Goal: Task Accomplishment & Management: Manage account settings

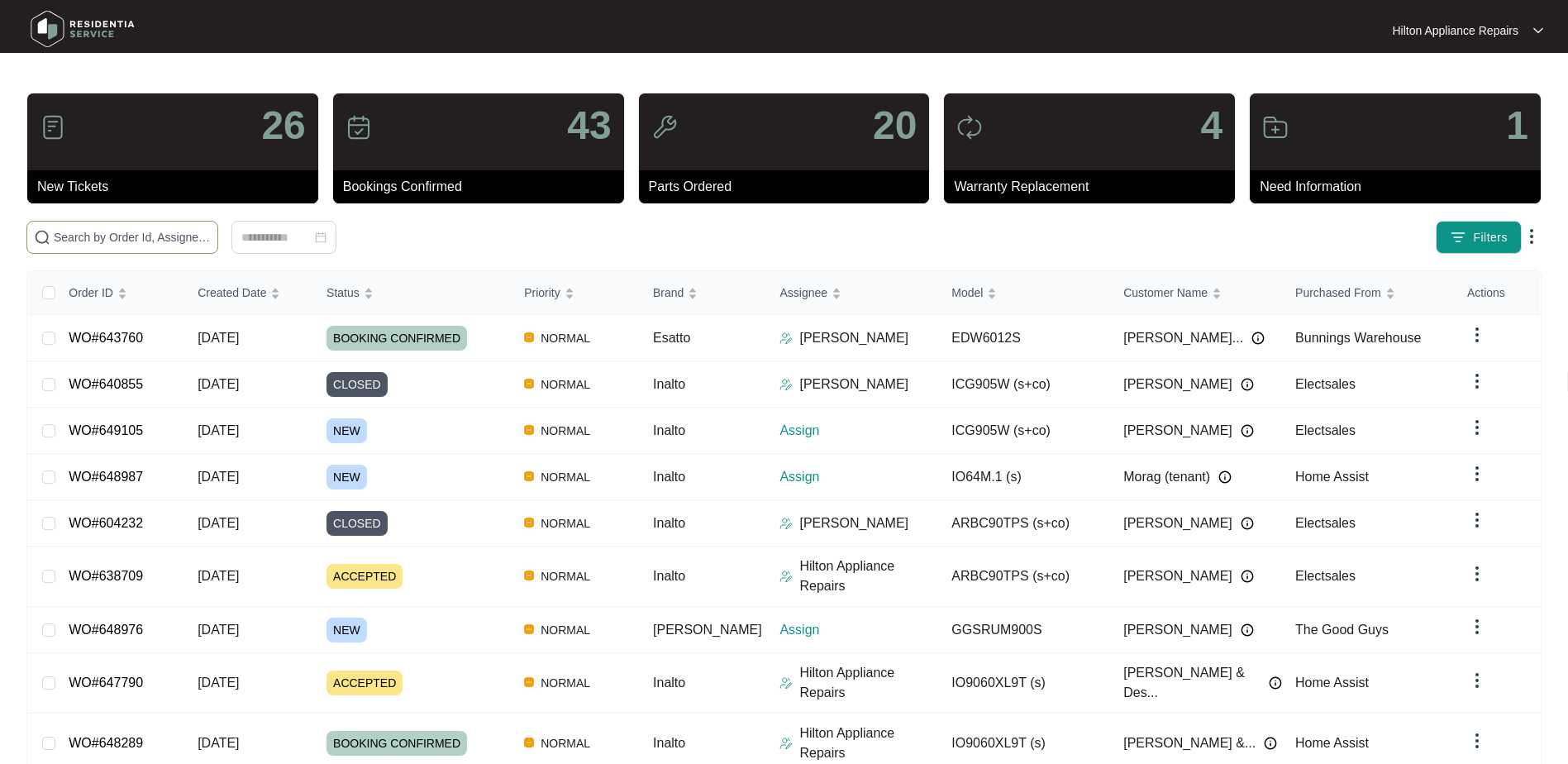
click at [76, 240] on input "text" at bounding box center [132, 237] width 158 height 18
paste input "648976"
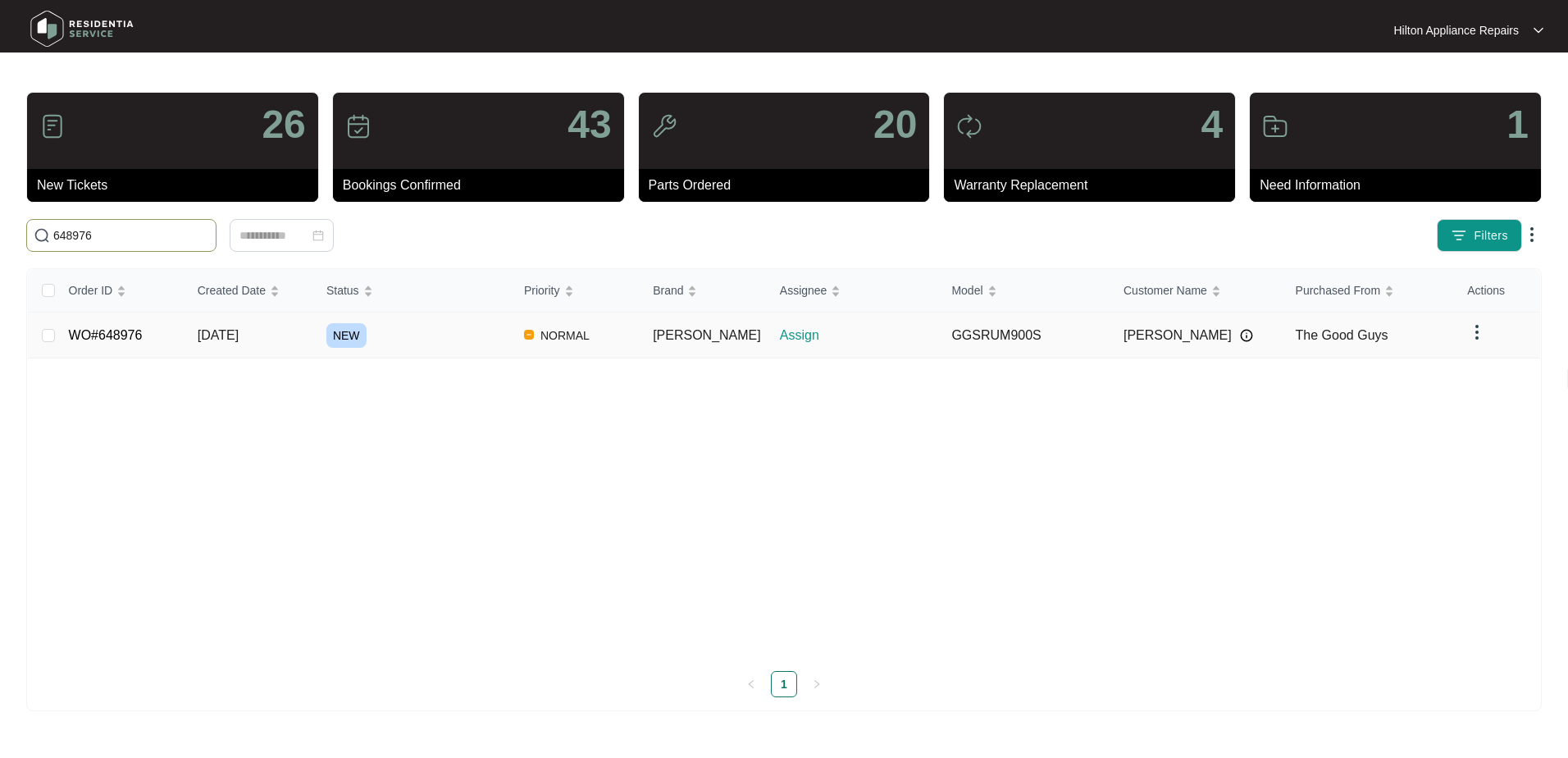
type input "648976"
click at [236, 332] on span "[DATE]" at bounding box center [218, 336] width 41 height 14
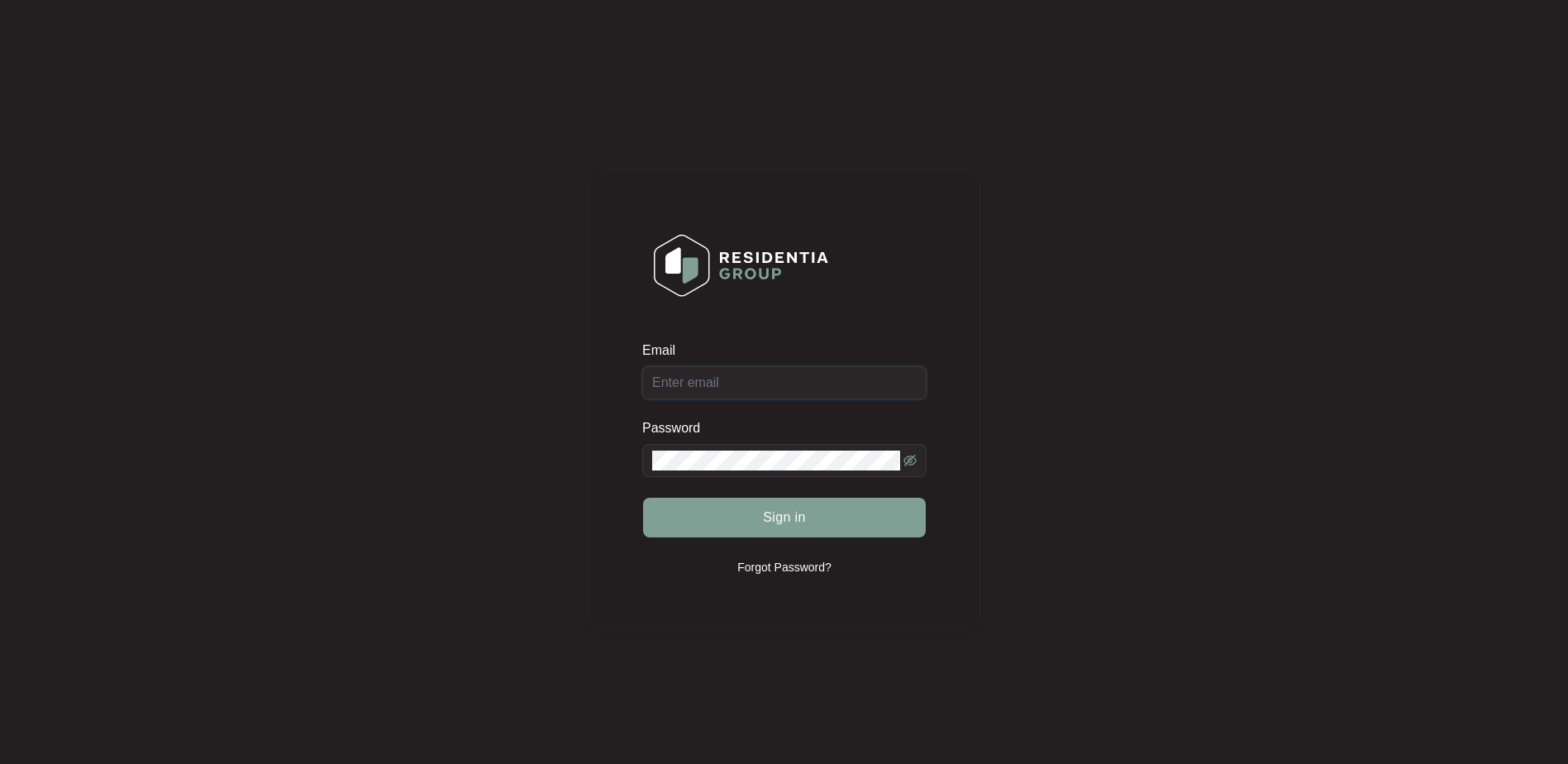
type input "enquiries@hiltonappliancerepairs.com.au"
click at [754, 518] on button "Sign in" at bounding box center [785, 517] width 283 height 40
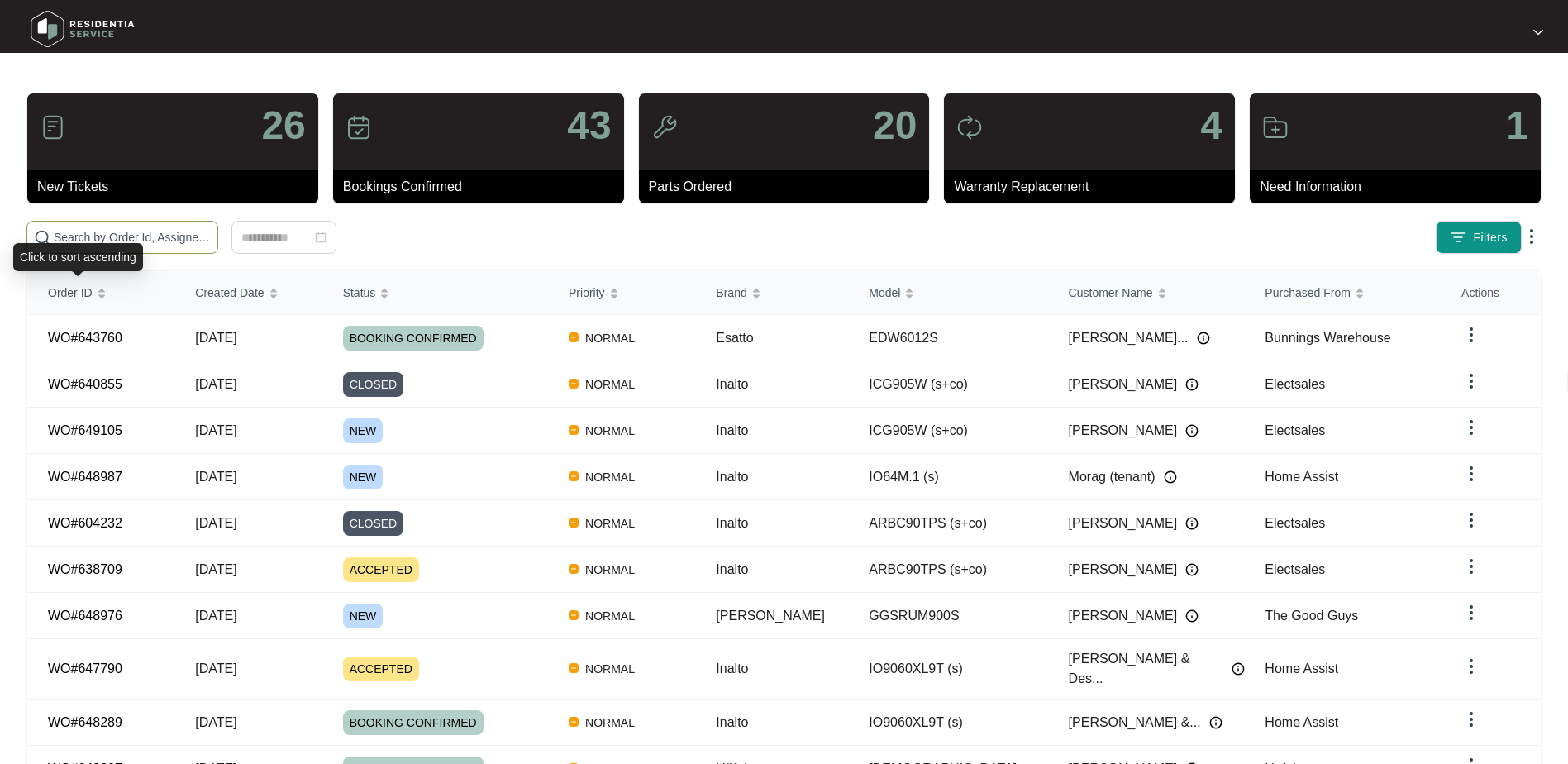
click at [99, 238] on input "text" at bounding box center [132, 237] width 158 height 18
paste input "648976"
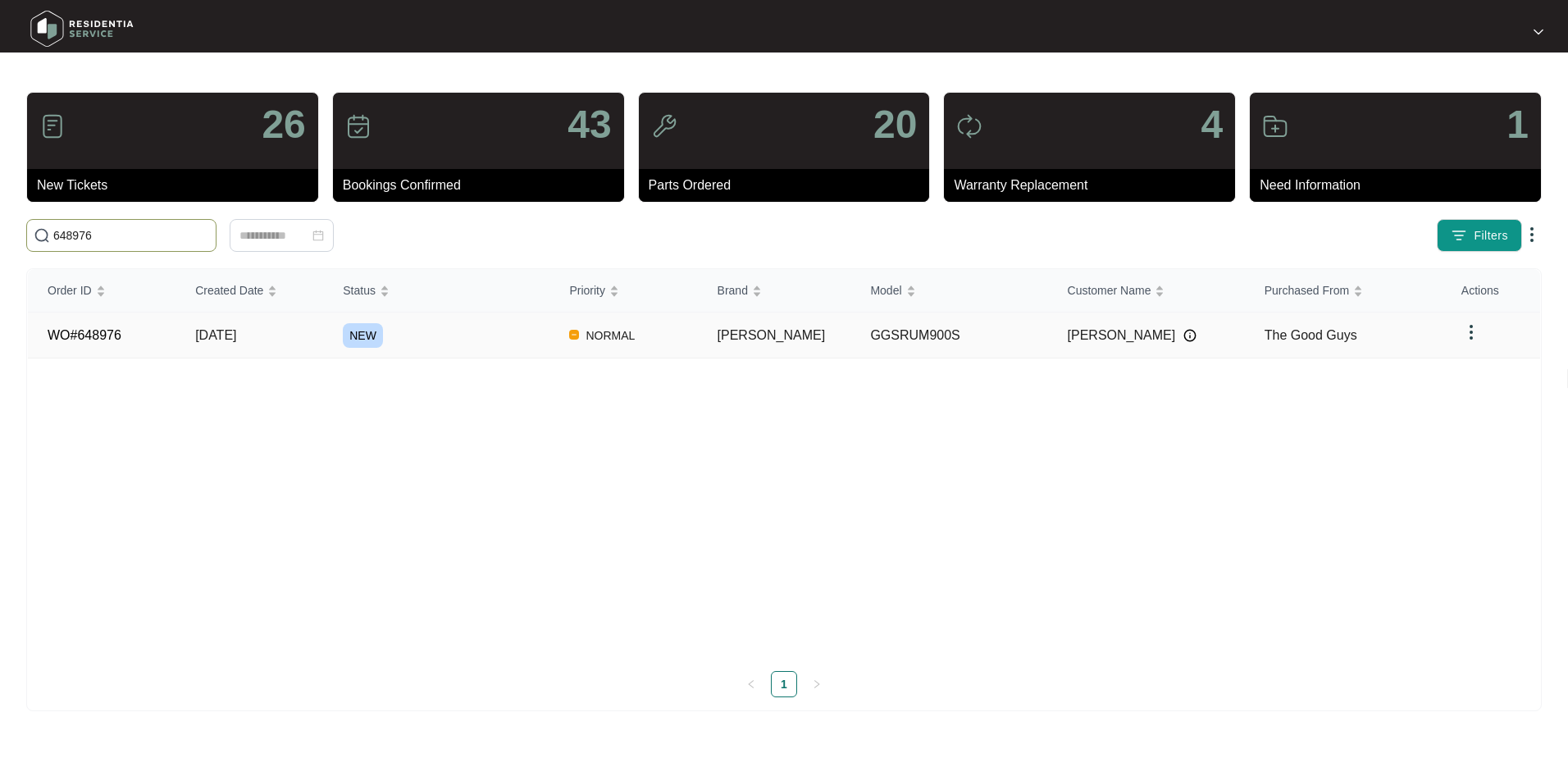
type input "648976"
click at [215, 330] on span "[DATE]" at bounding box center [215, 336] width 41 height 14
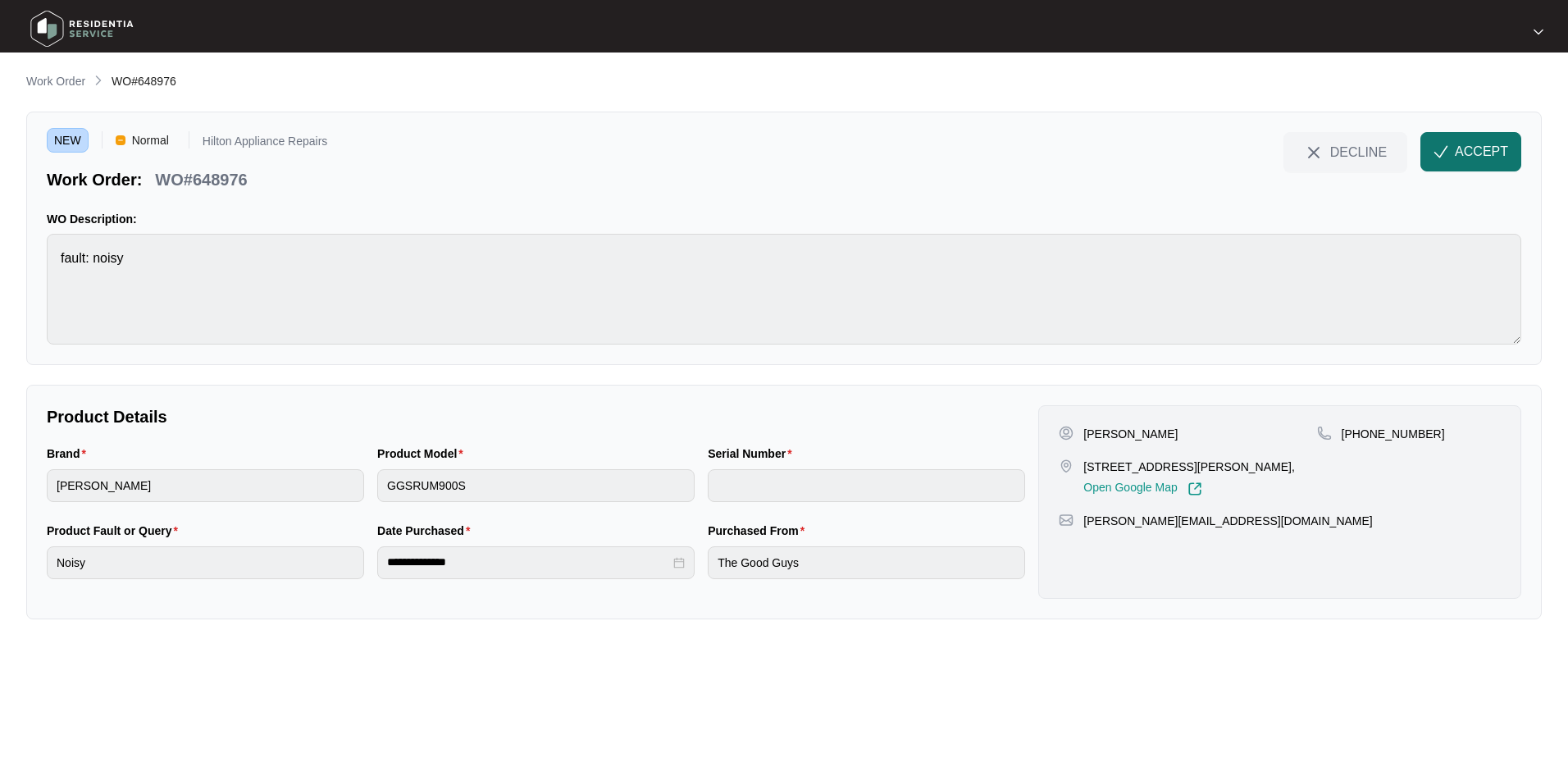
click at [1453, 149] on button "ACCEPT" at bounding box center [1471, 152] width 101 height 40
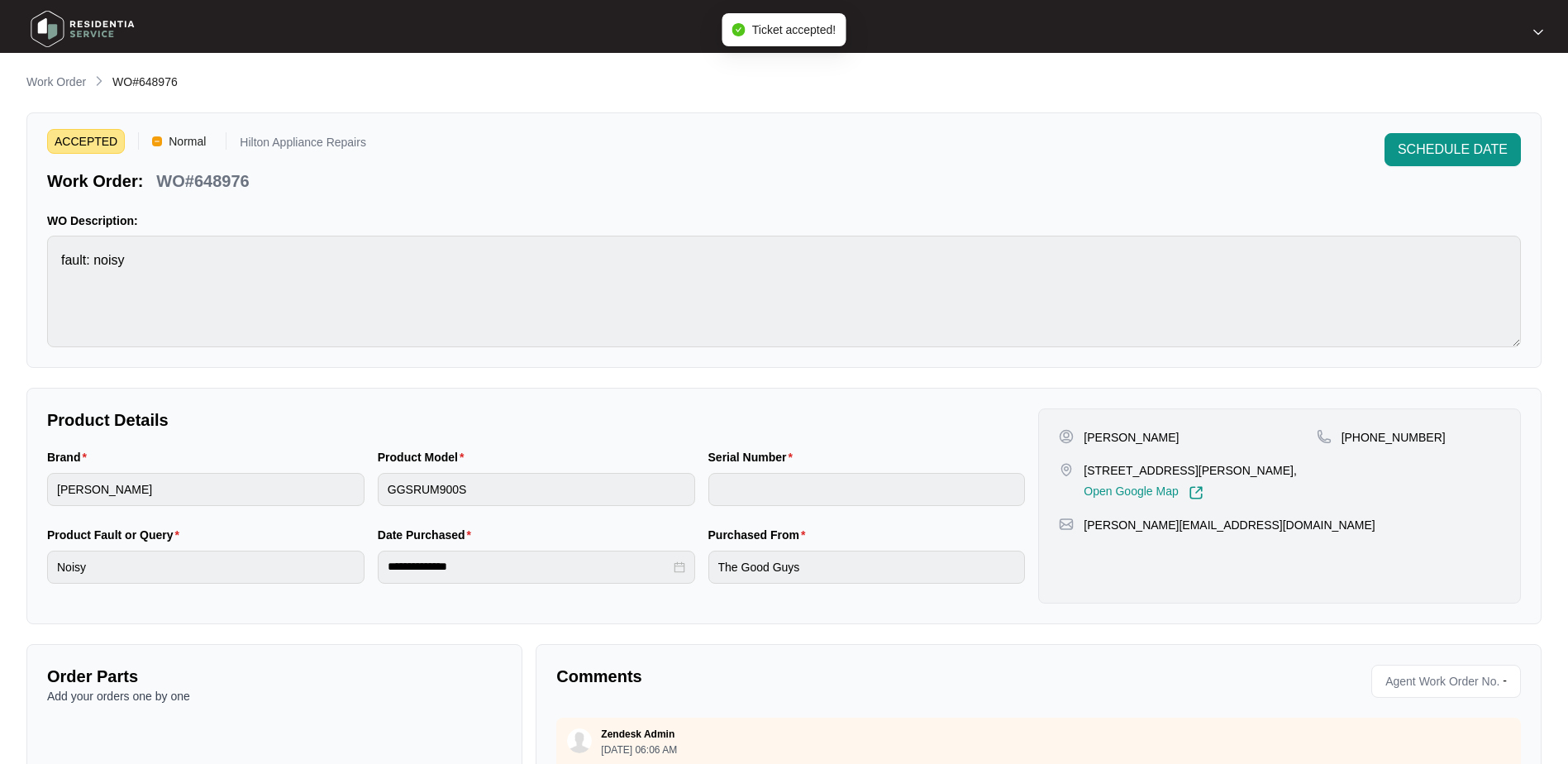
click at [369, 486] on div "Brand sôlt Product Model GGSRUM900S Serial Number" at bounding box center [537, 487] width 991 height 77
drag, startPoint x: 1240, startPoint y: 469, endPoint x: 1082, endPoint y: 476, distance: 158.2
click at [1082, 476] on div "36 Cleaver Street, West Perth 6005, Open Google Map" at bounding box center [1187, 481] width 257 height 38
copy p "36 Cleaver Street, West Perth"
drag, startPoint x: 1163, startPoint y: 437, endPoint x: 1117, endPoint y: 439, distance: 46.0
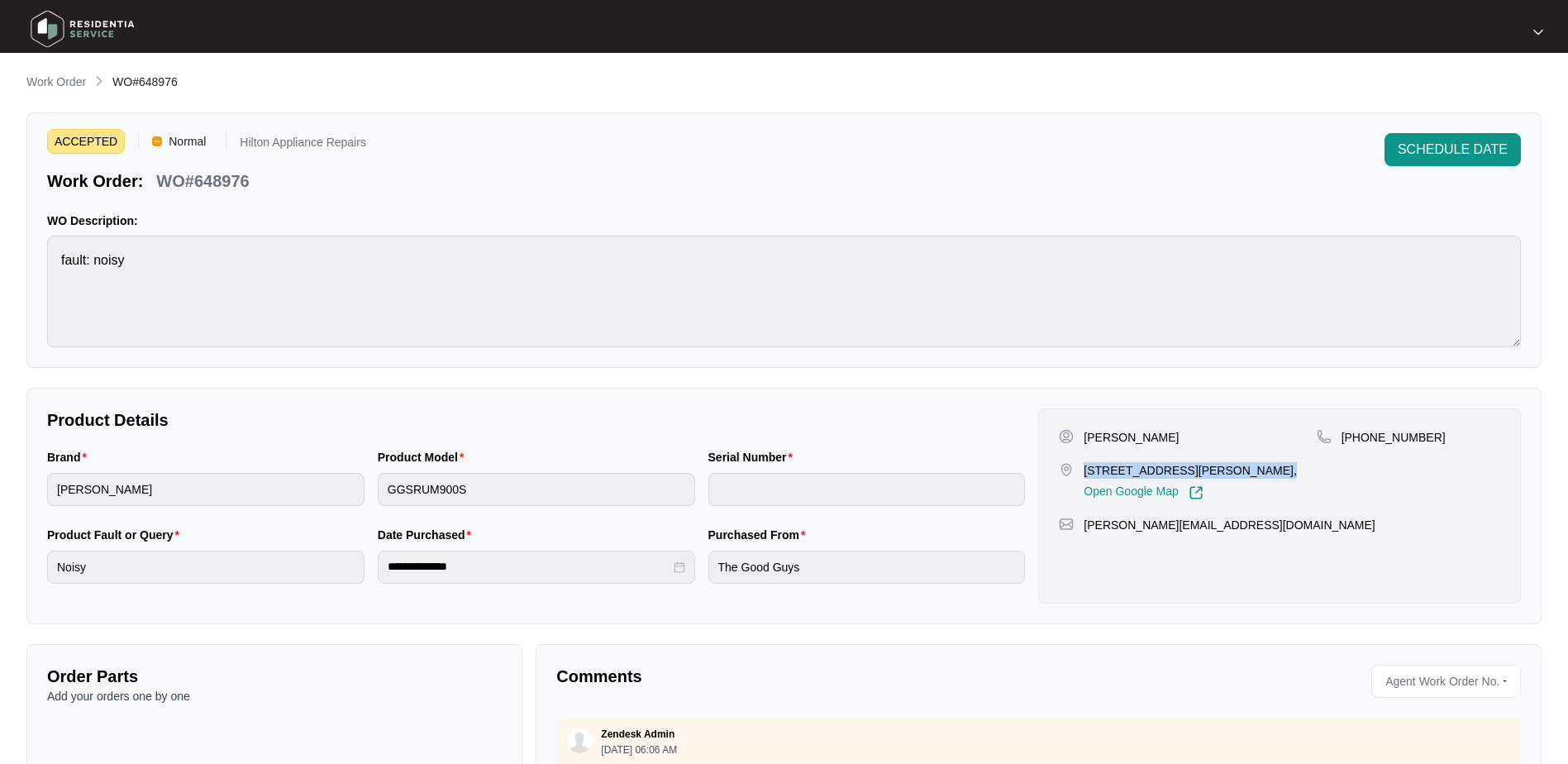
click at [1117, 439] on div "[PERSON_NAME]" at bounding box center [1187, 437] width 257 height 17
copy p "Pierucci"
drag, startPoint x: 1426, startPoint y: 438, endPoint x: 1361, endPoint y: 436, distance: 65.0
click at [1361, 436] on div "[PHONE_NUMBER]" at bounding box center [1409, 437] width 183 height 17
copy p "421250492"
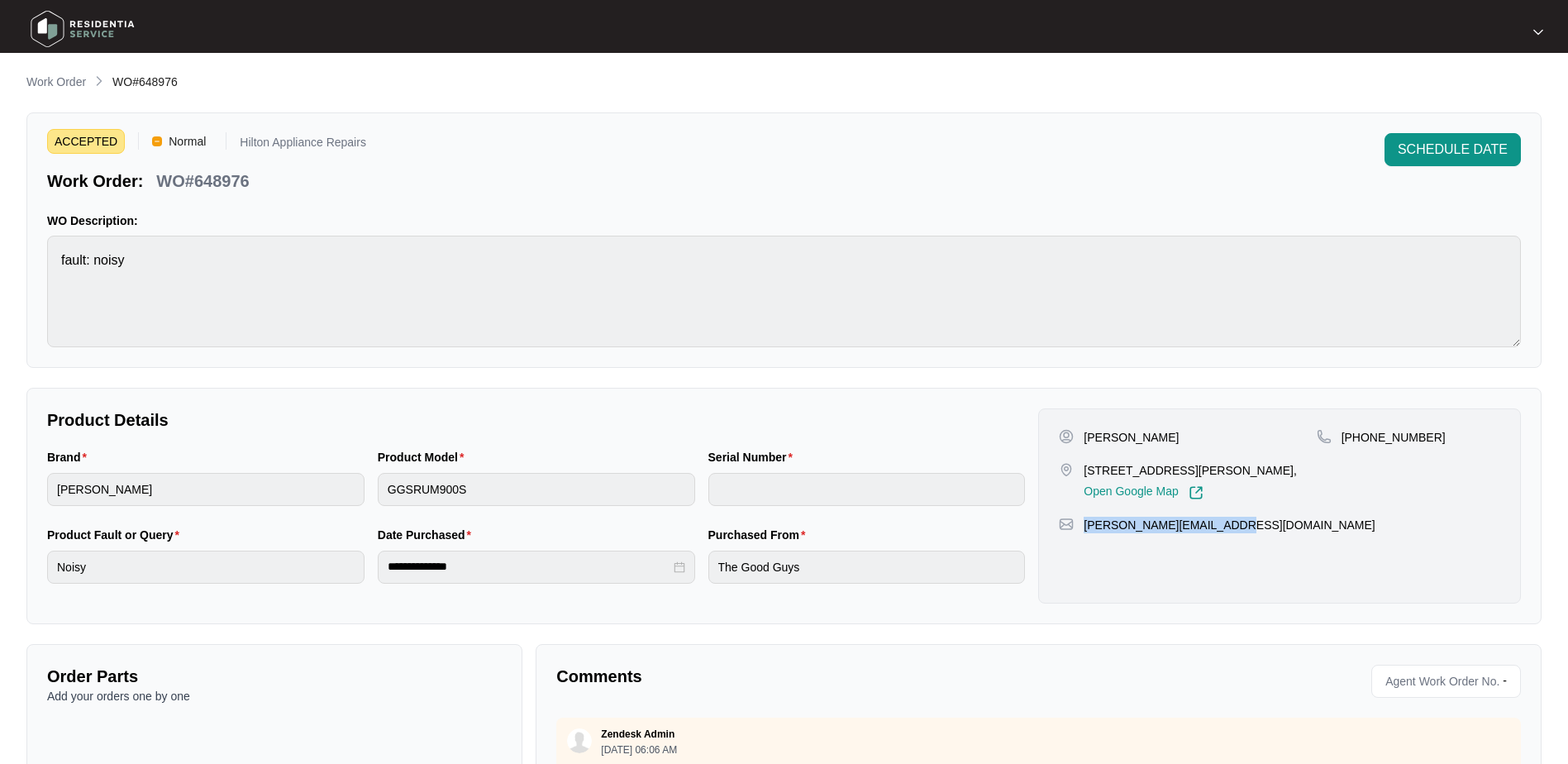
drag, startPoint x: 1218, startPoint y: 521, endPoint x: 1086, endPoint y: 533, distance: 132.5
click at [1086, 533] on div "Chris Pierucci 36 Cleaver Street, West Perth 6005, Open Google Map +61421250492…" at bounding box center [1280, 506] width 483 height 195
copy p "[PERSON_NAME][EMAIL_ADDRESS][DOMAIN_NAME]"
click at [205, 484] on div "Brand sôlt Product Model GGSRUM900S Serial Number" at bounding box center [537, 487] width 991 height 77
drag, startPoint x: 238, startPoint y: 182, endPoint x: 156, endPoint y: 179, distance: 82.1
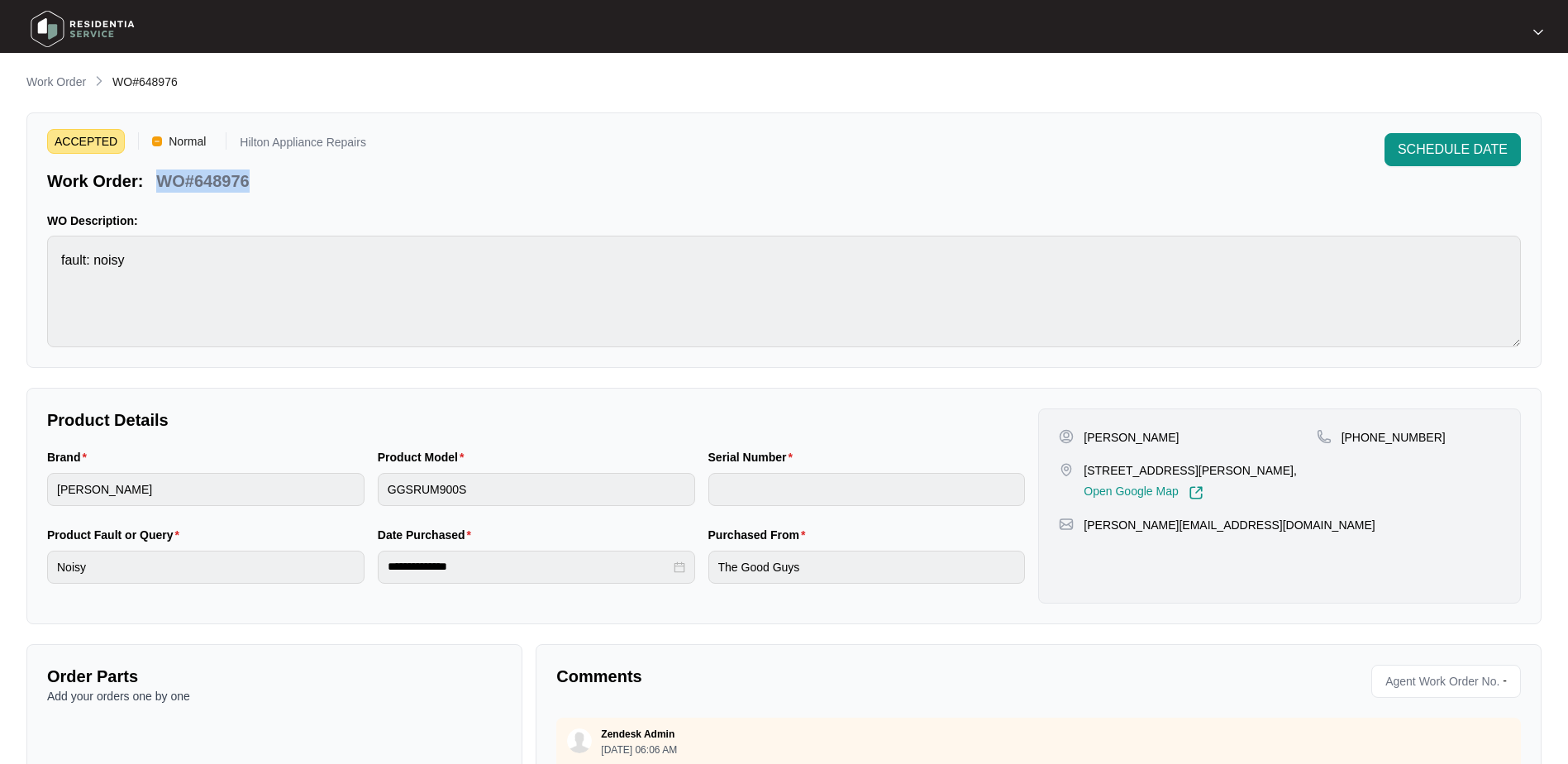
click at [156, 179] on div "Work Order: WO#648976" at bounding box center [206, 178] width 319 height 29
copy p "WO#648976"
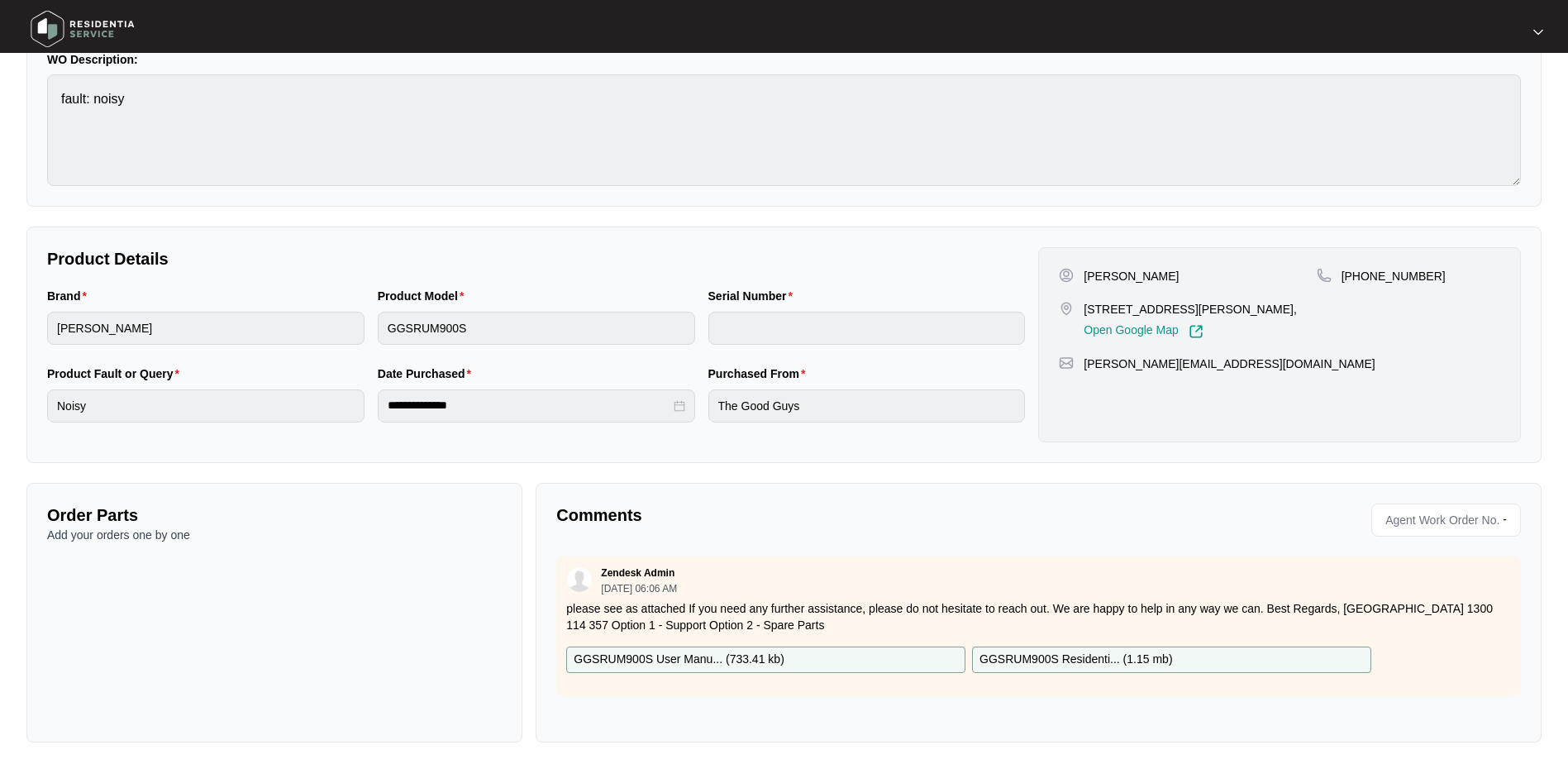
scroll to position [166, 0]
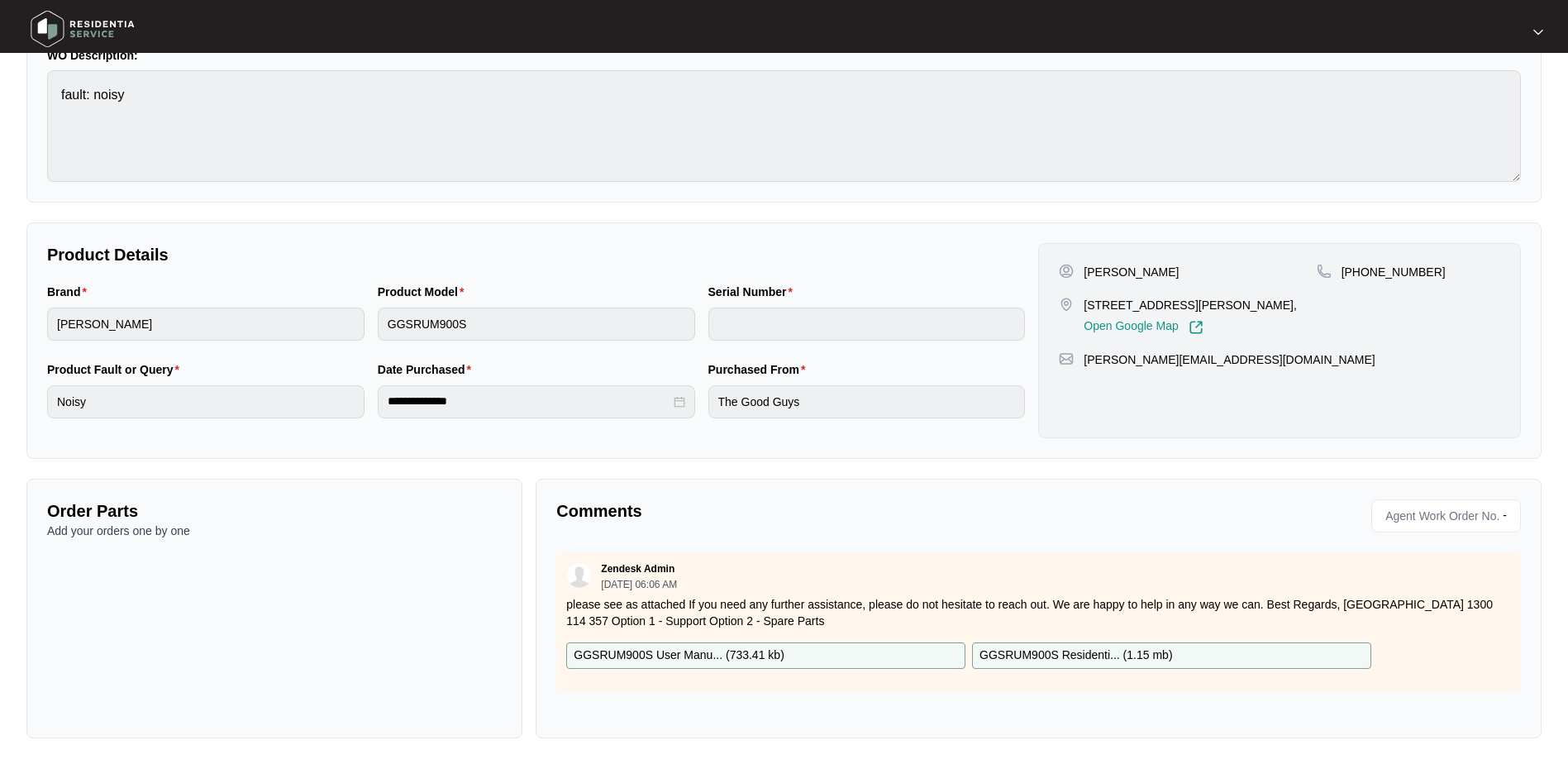
click at [1407, 512] on span "Agent Work Order No." at bounding box center [1440, 516] width 121 height 25
click at [1400, 513] on span "Agent Work Order No." at bounding box center [1440, 516] width 121 height 25
click at [1411, 515] on span "Agent Work Order No." at bounding box center [1440, 516] width 121 height 25
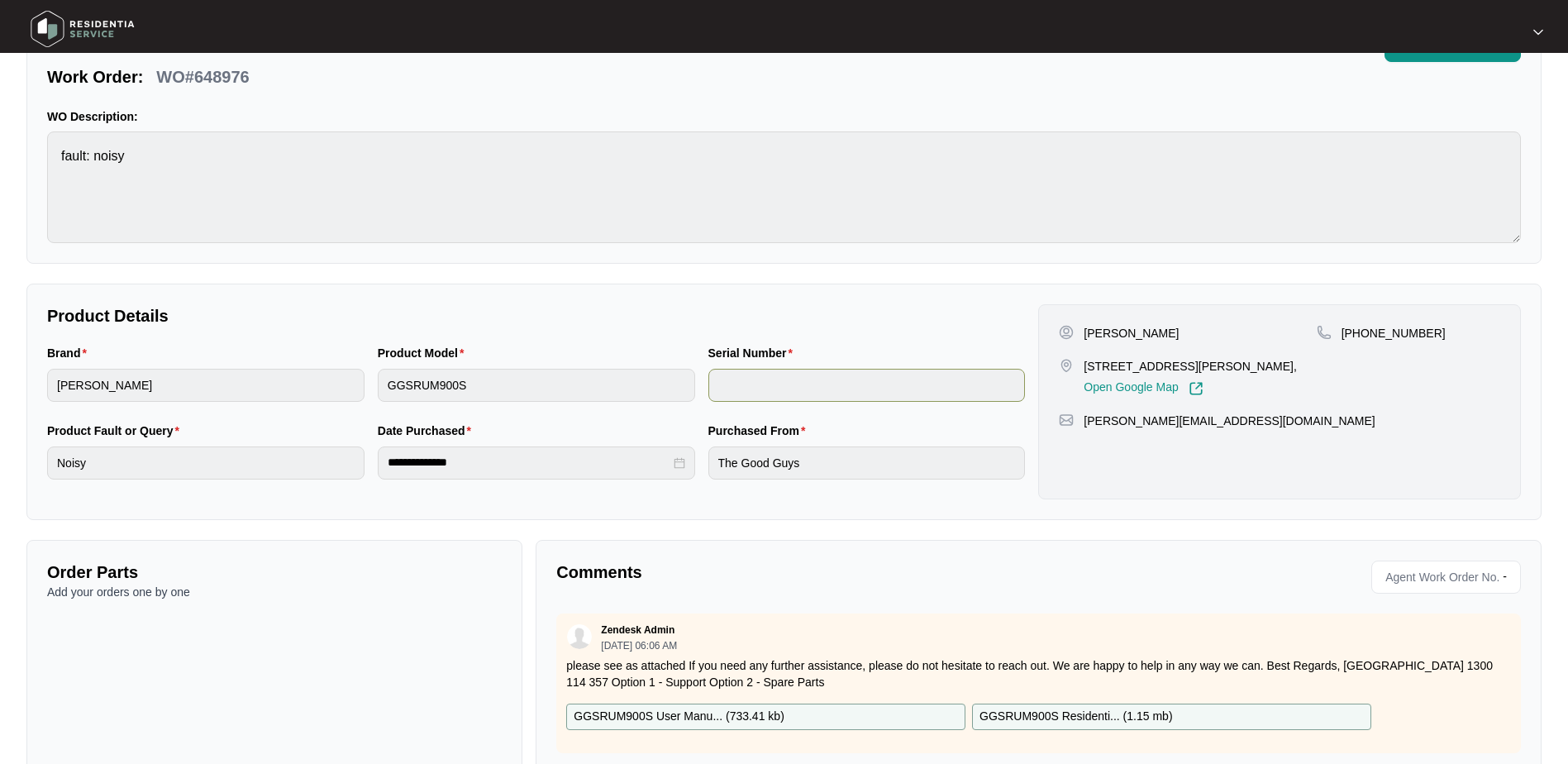
scroll to position [0, 0]
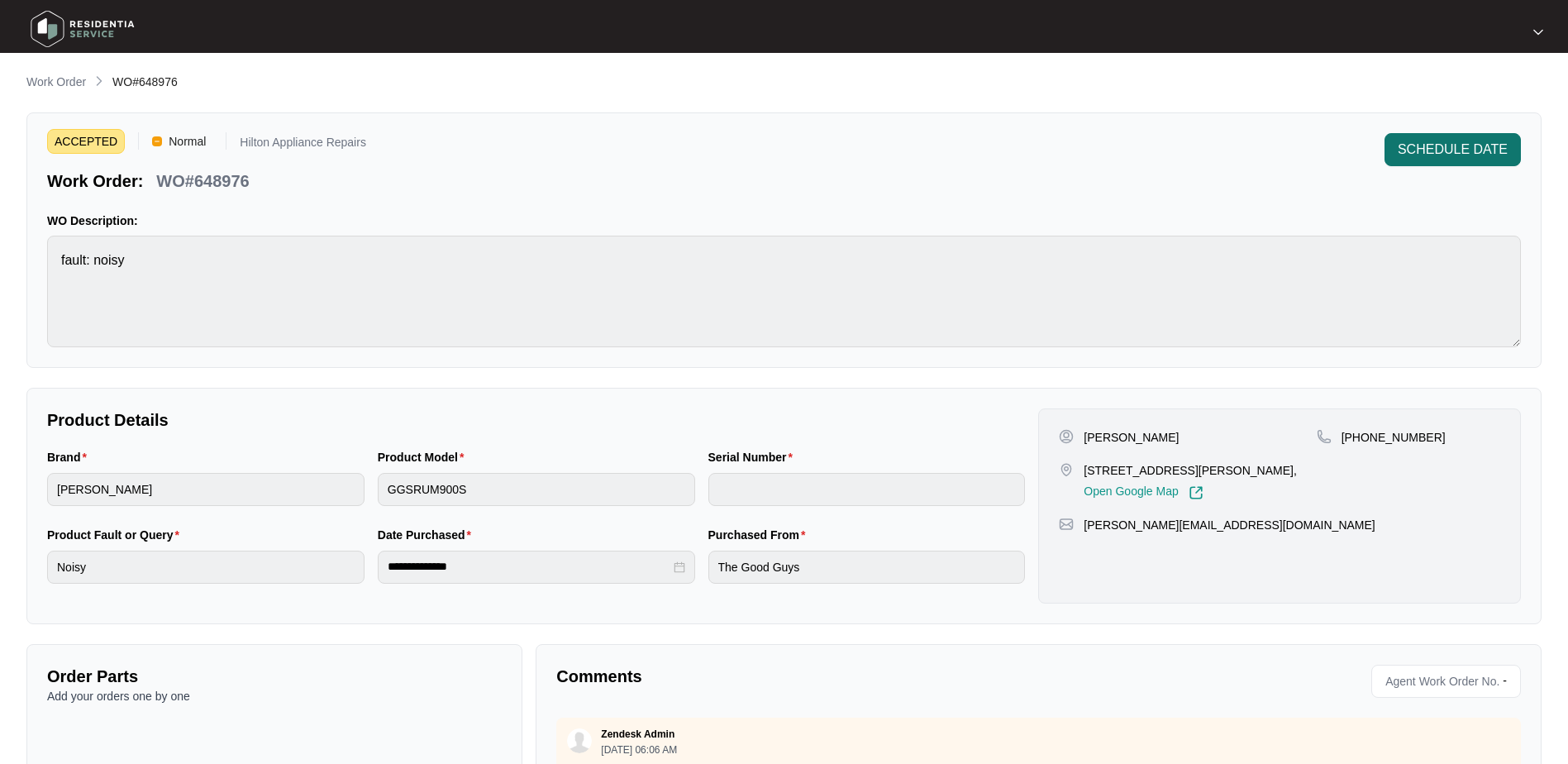
click at [1429, 146] on span "SCHEDULE DATE" at bounding box center [1453, 150] width 110 height 20
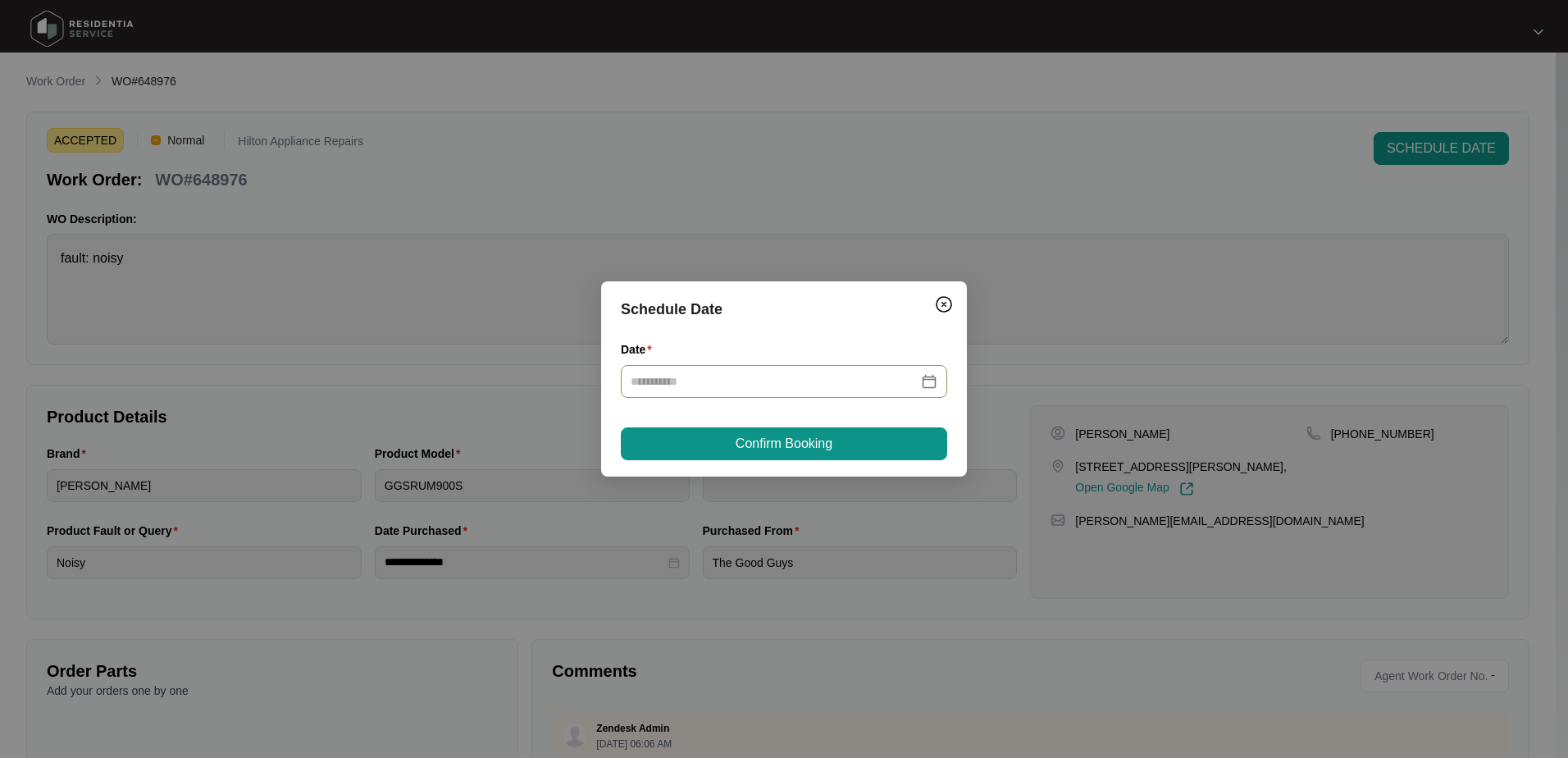
click at [926, 376] on div at bounding box center [783, 382] width 306 height 18
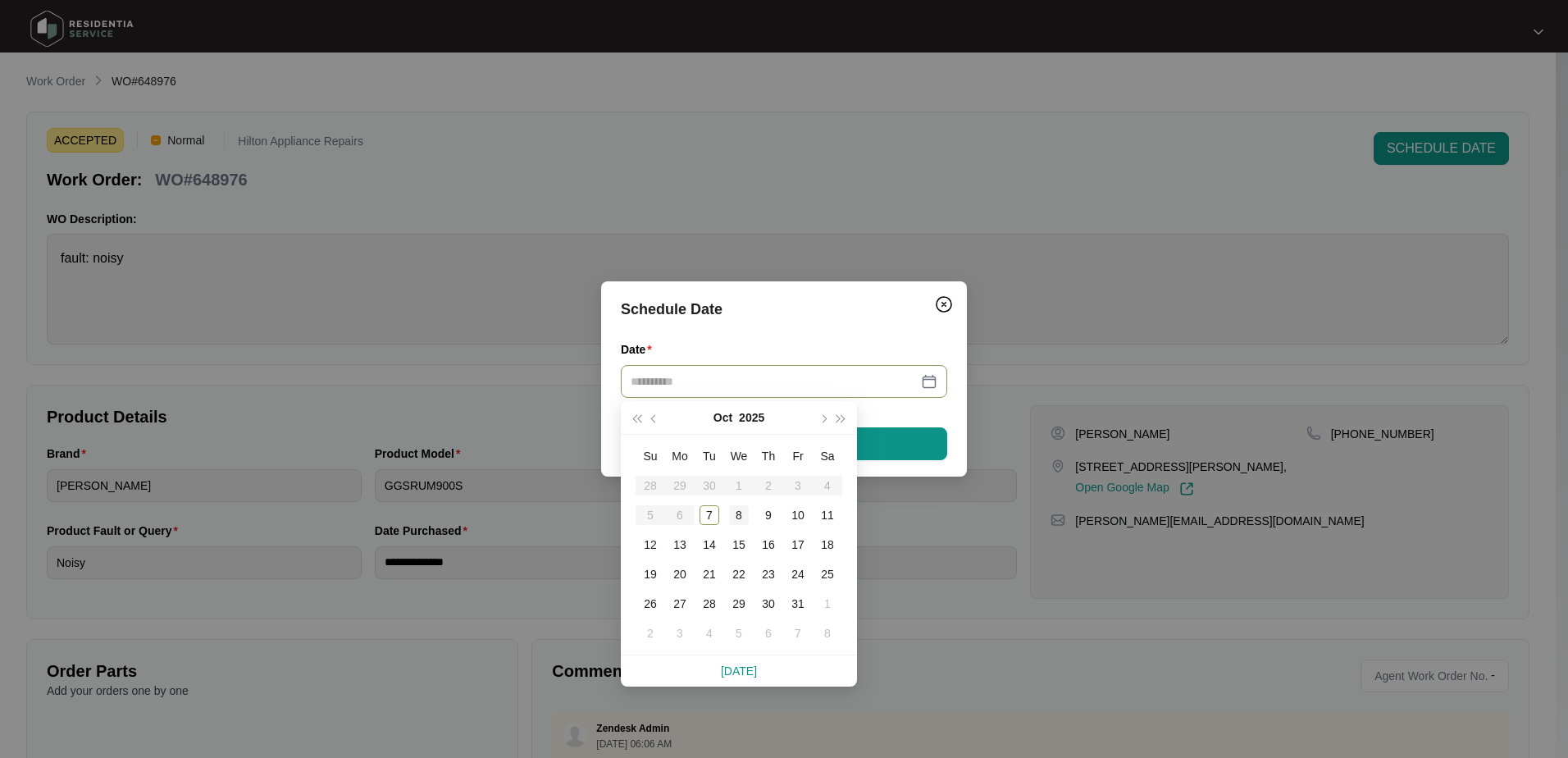
click at [738, 512] on div "8" at bounding box center [739, 515] width 19 height 19
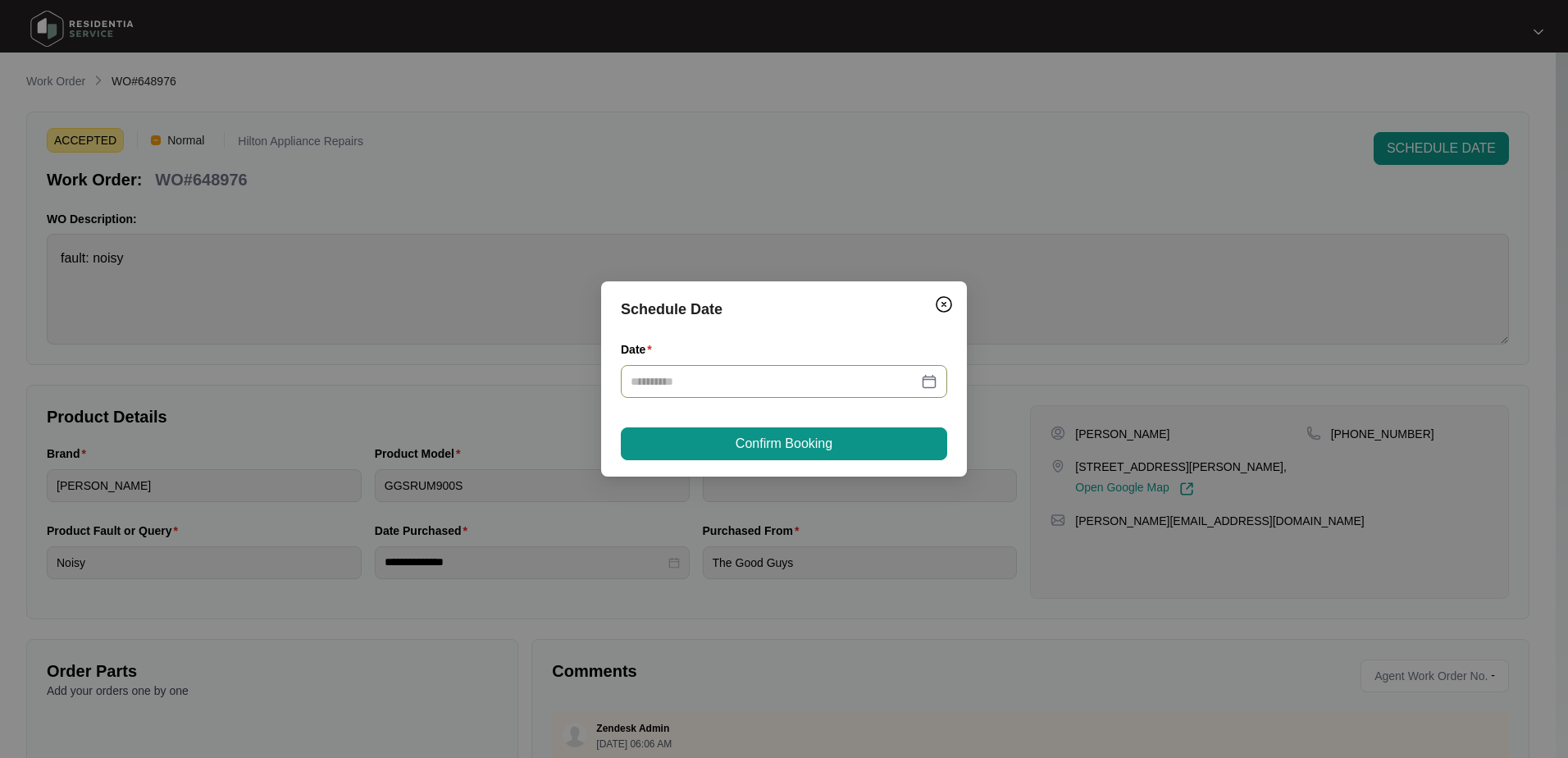
type input "**********"
click at [888, 445] on button "Confirm Booking" at bounding box center [784, 443] width 327 height 33
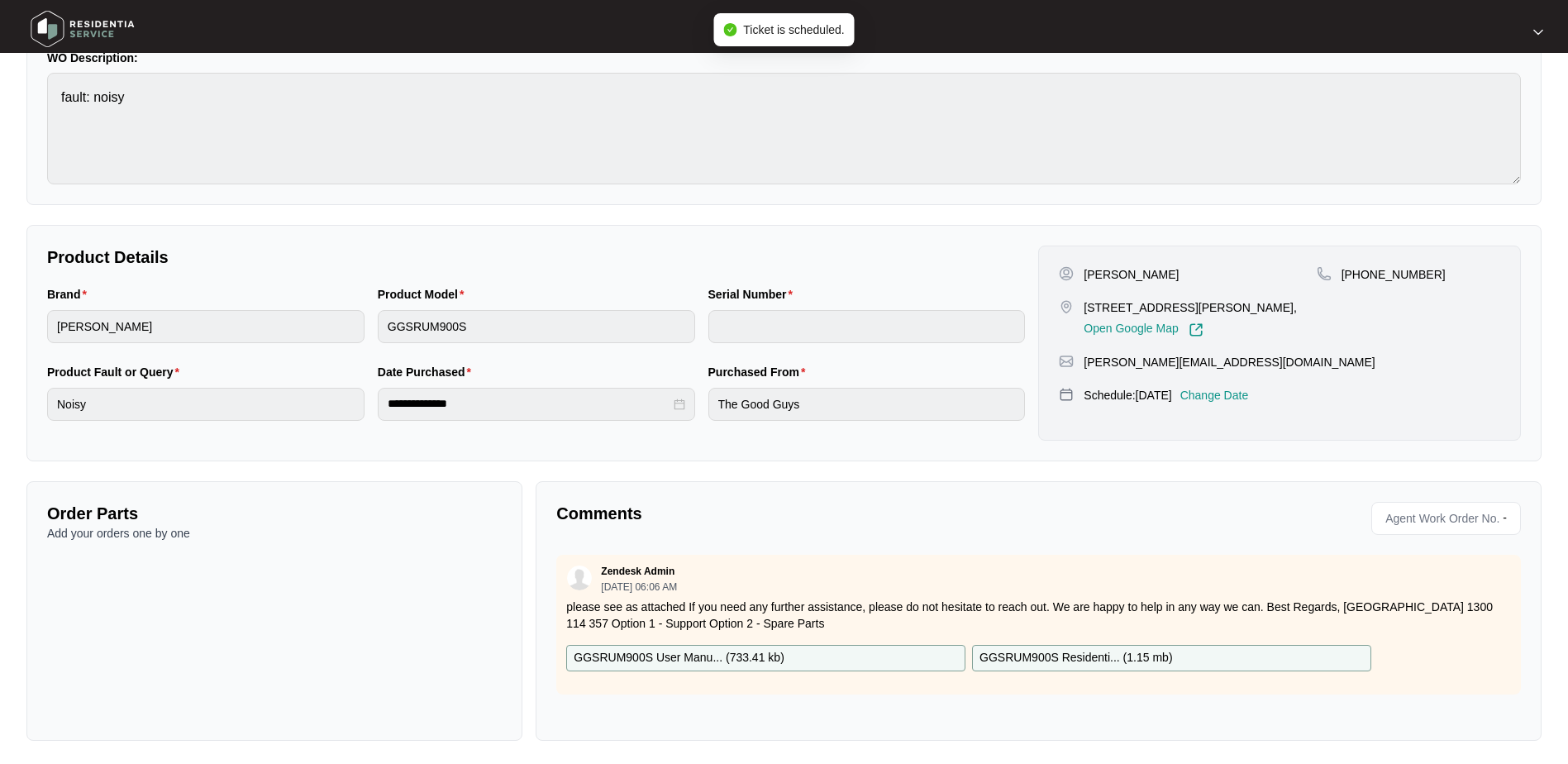
scroll to position [167, 0]
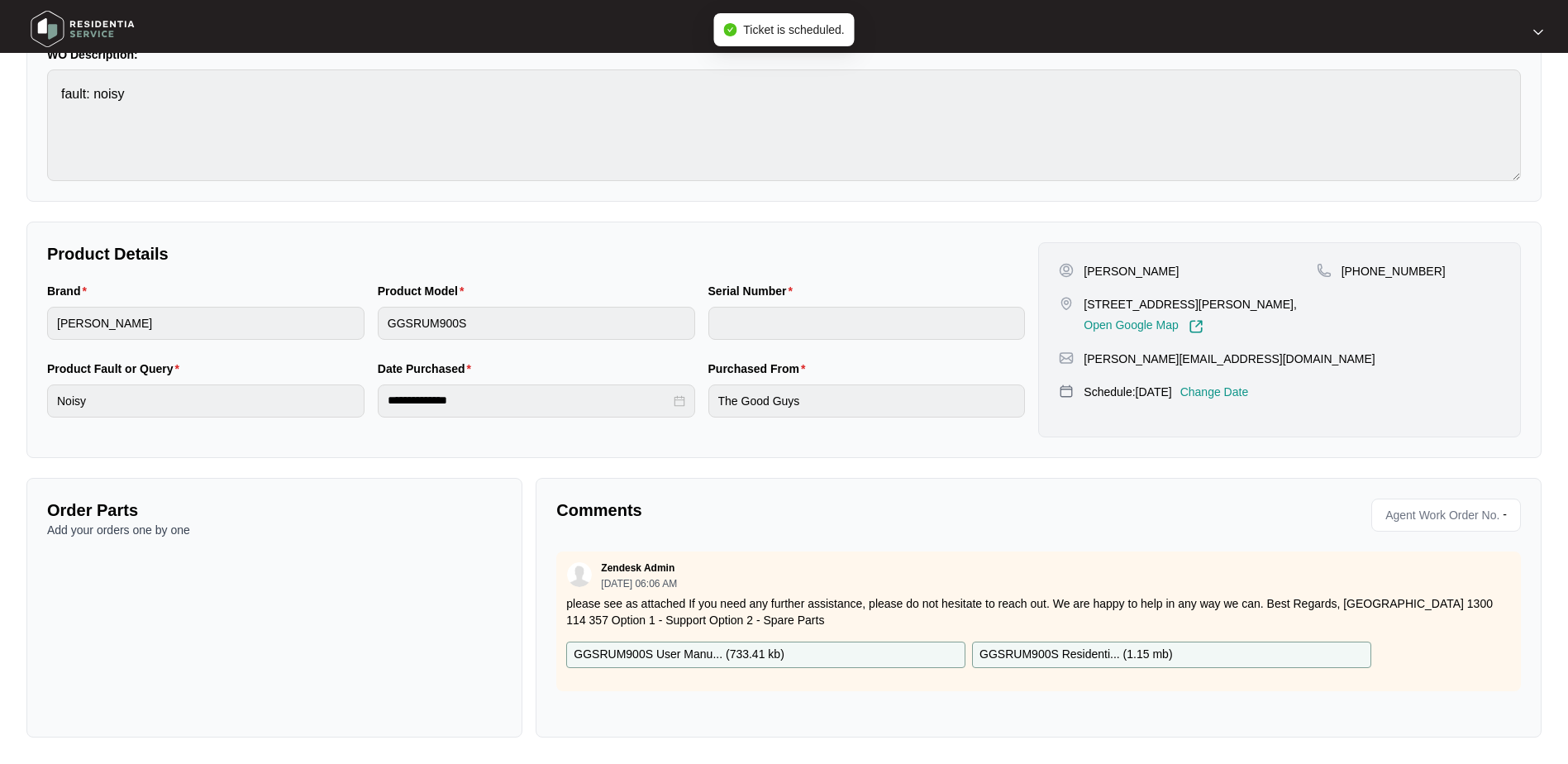
click at [1416, 511] on span "Agent Work Order No." at bounding box center [1440, 516] width 121 height 25
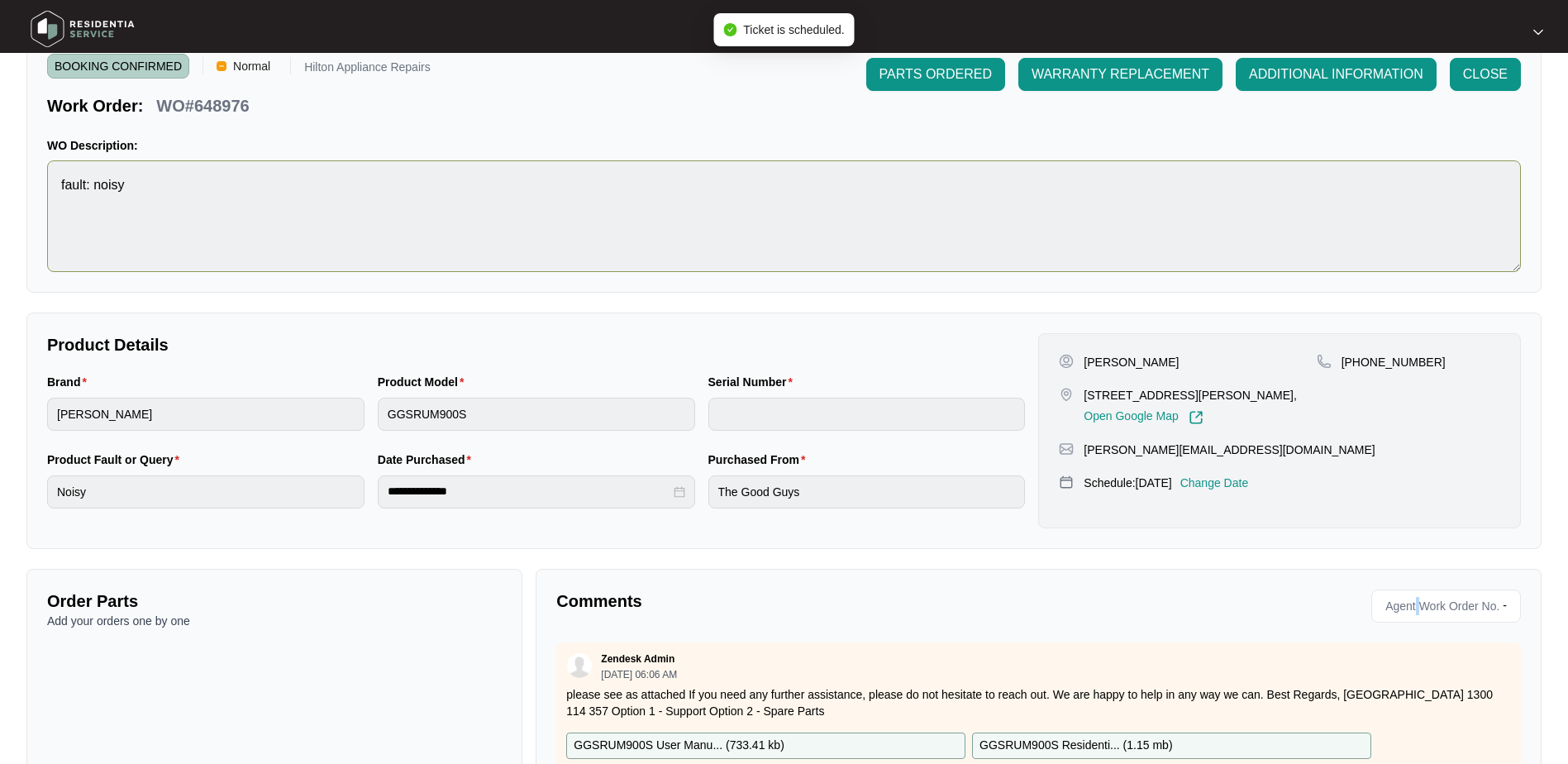
scroll to position [0, 0]
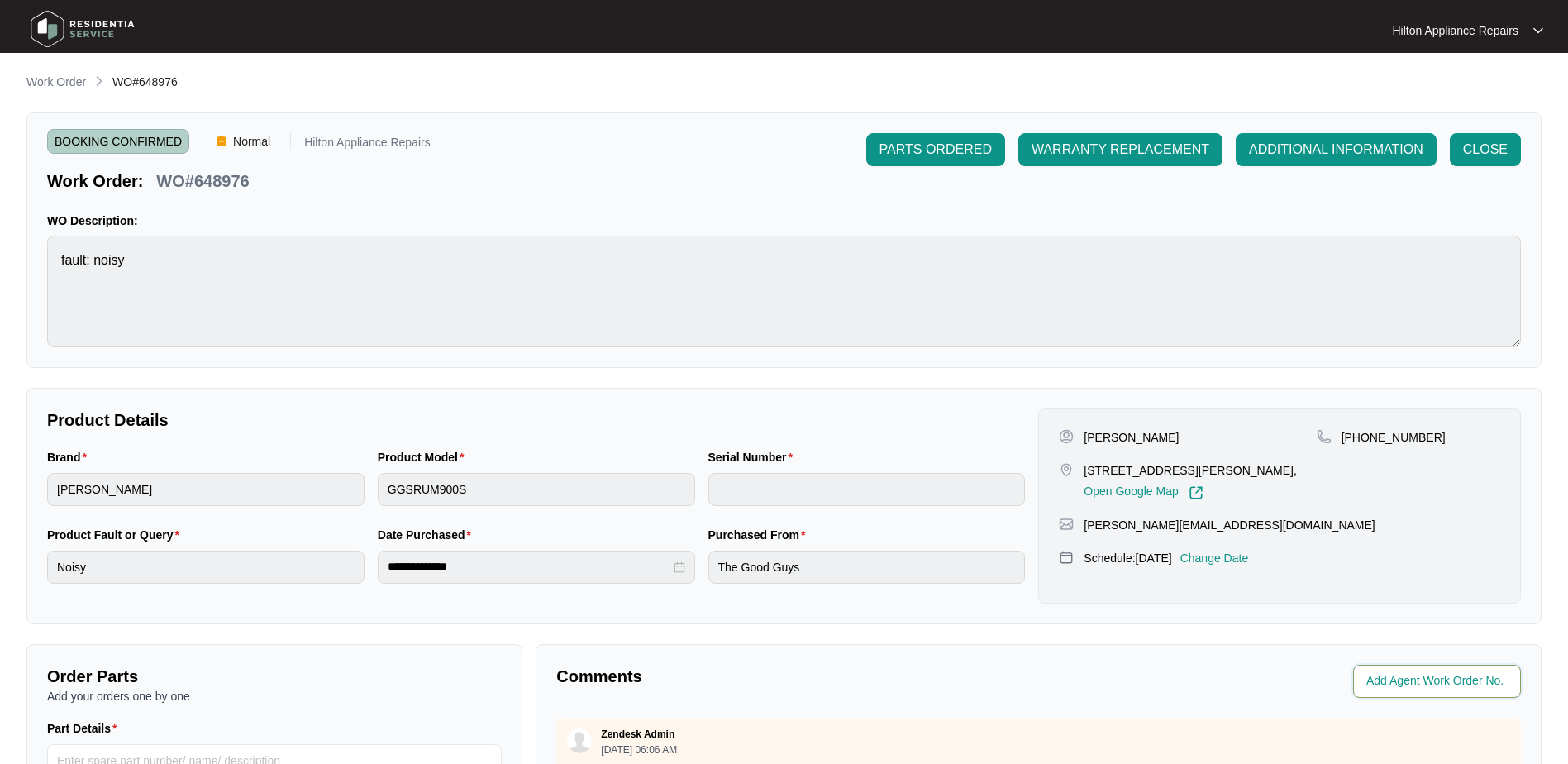
click at [1402, 672] on input "string" at bounding box center [1439, 681] width 145 height 20
type input "42706"
drag, startPoint x: 262, startPoint y: 183, endPoint x: 159, endPoint y: 175, distance: 103.3
click at [159, 175] on div "Work Order: WO#648976" at bounding box center [238, 178] width 384 height 29
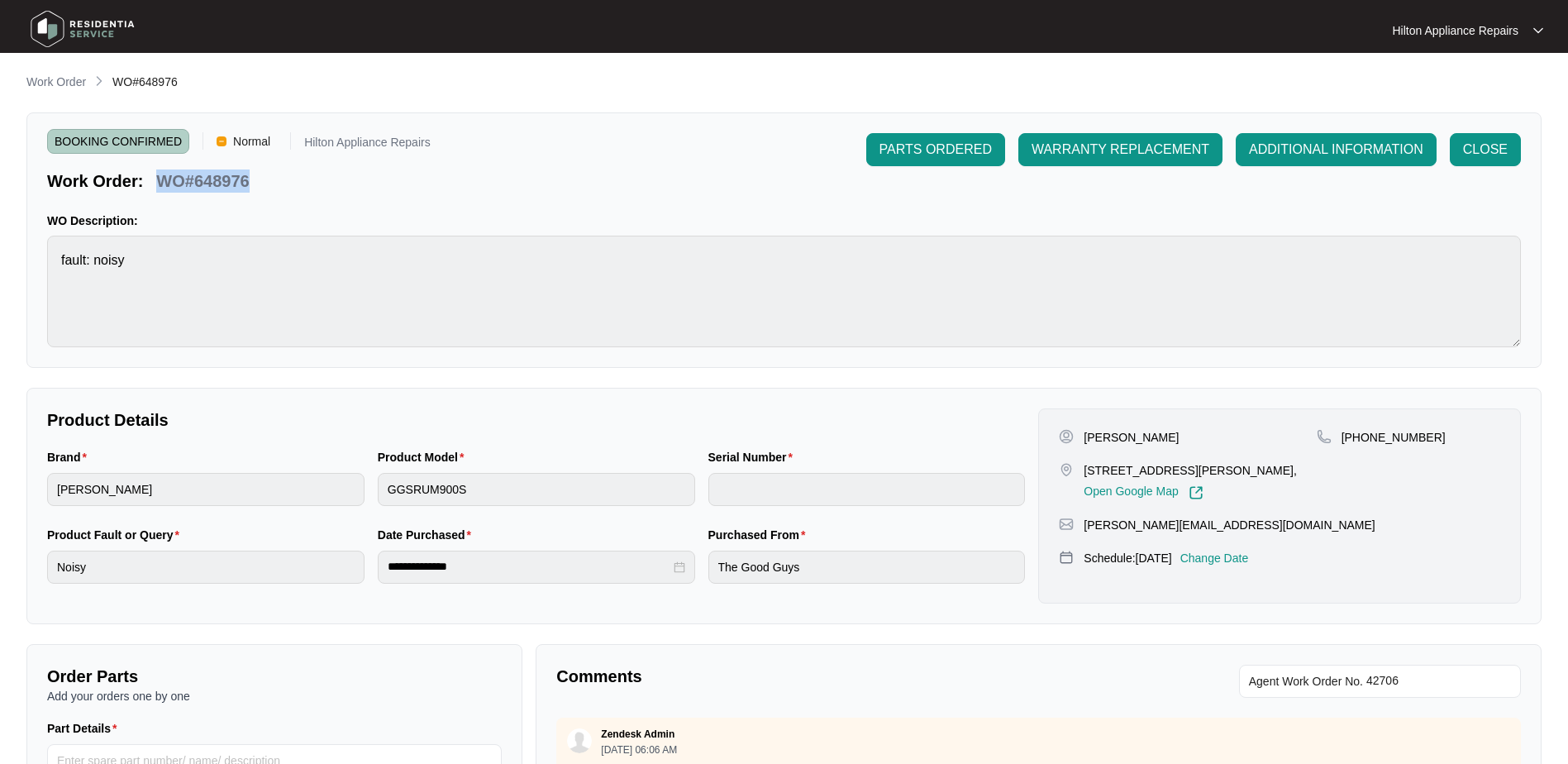
copy p "WO#648976"
click at [48, 79] on p "Work Order" at bounding box center [56, 82] width 60 height 17
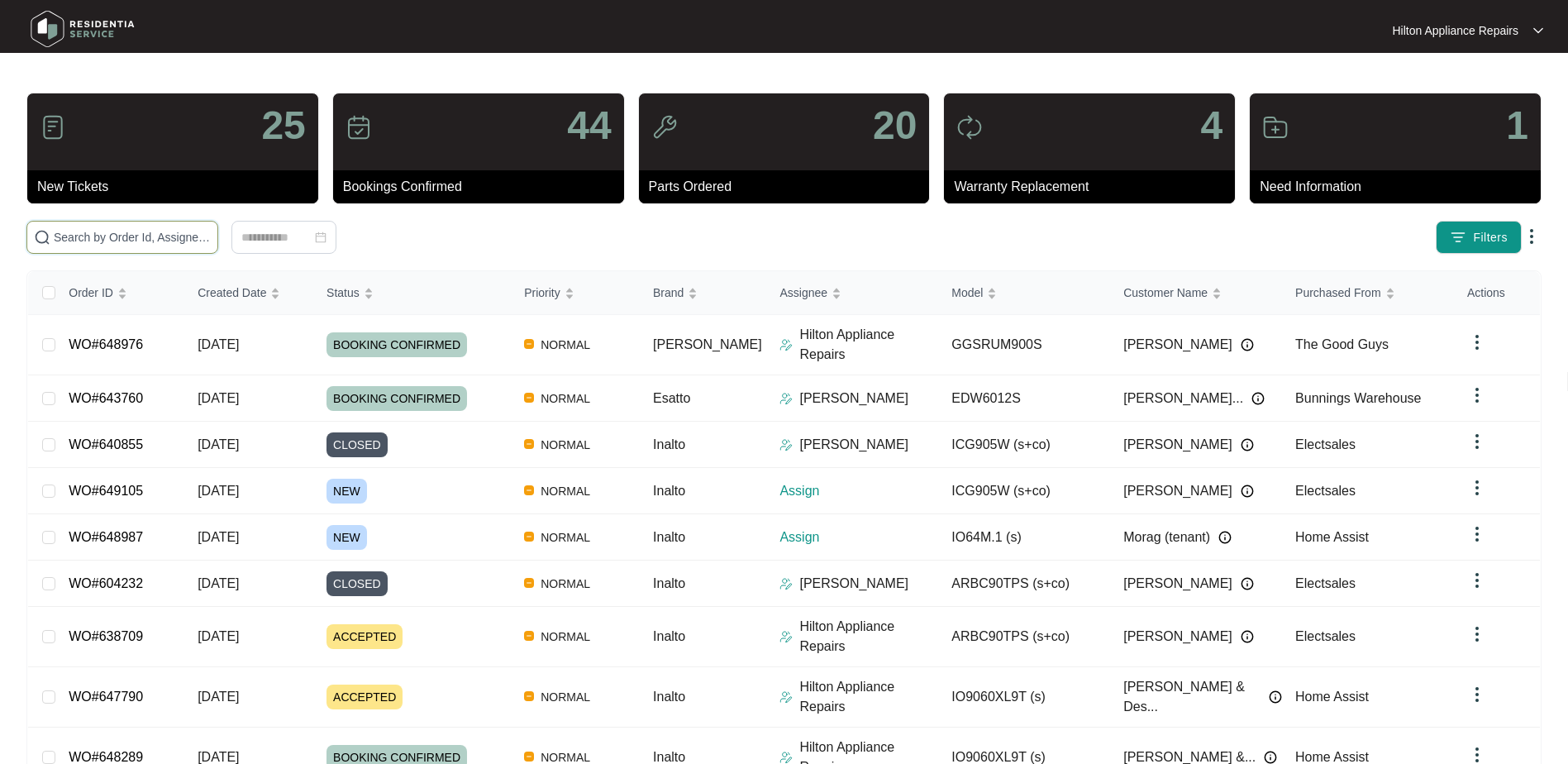
click at [81, 239] on input "text" at bounding box center [132, 237] width 158 height 18
paste input "WO#648976"
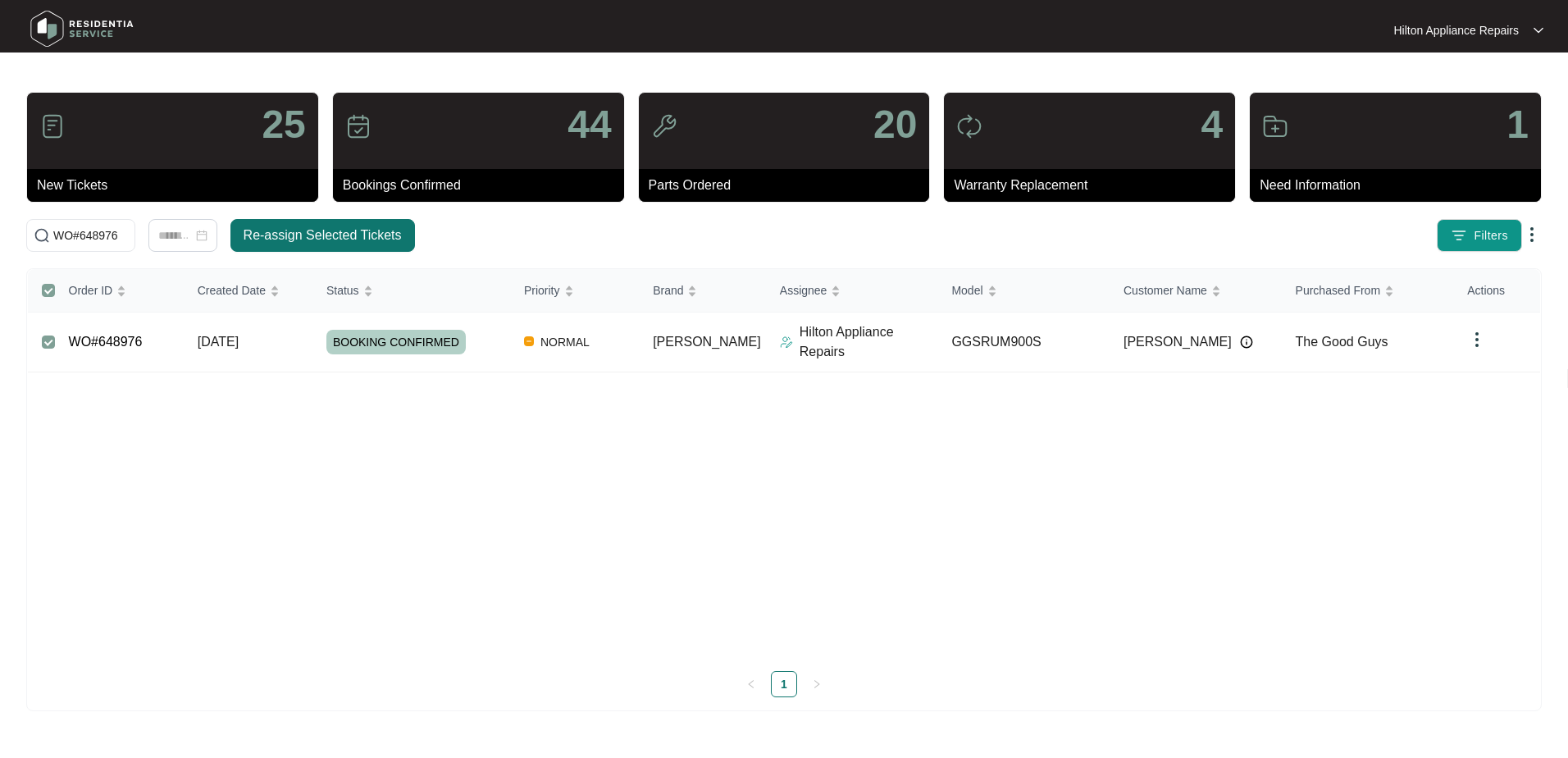
click at [329, 231] on span "Re-assign Selected Tickets" at bounding box center [322, 236] width 158 height 19
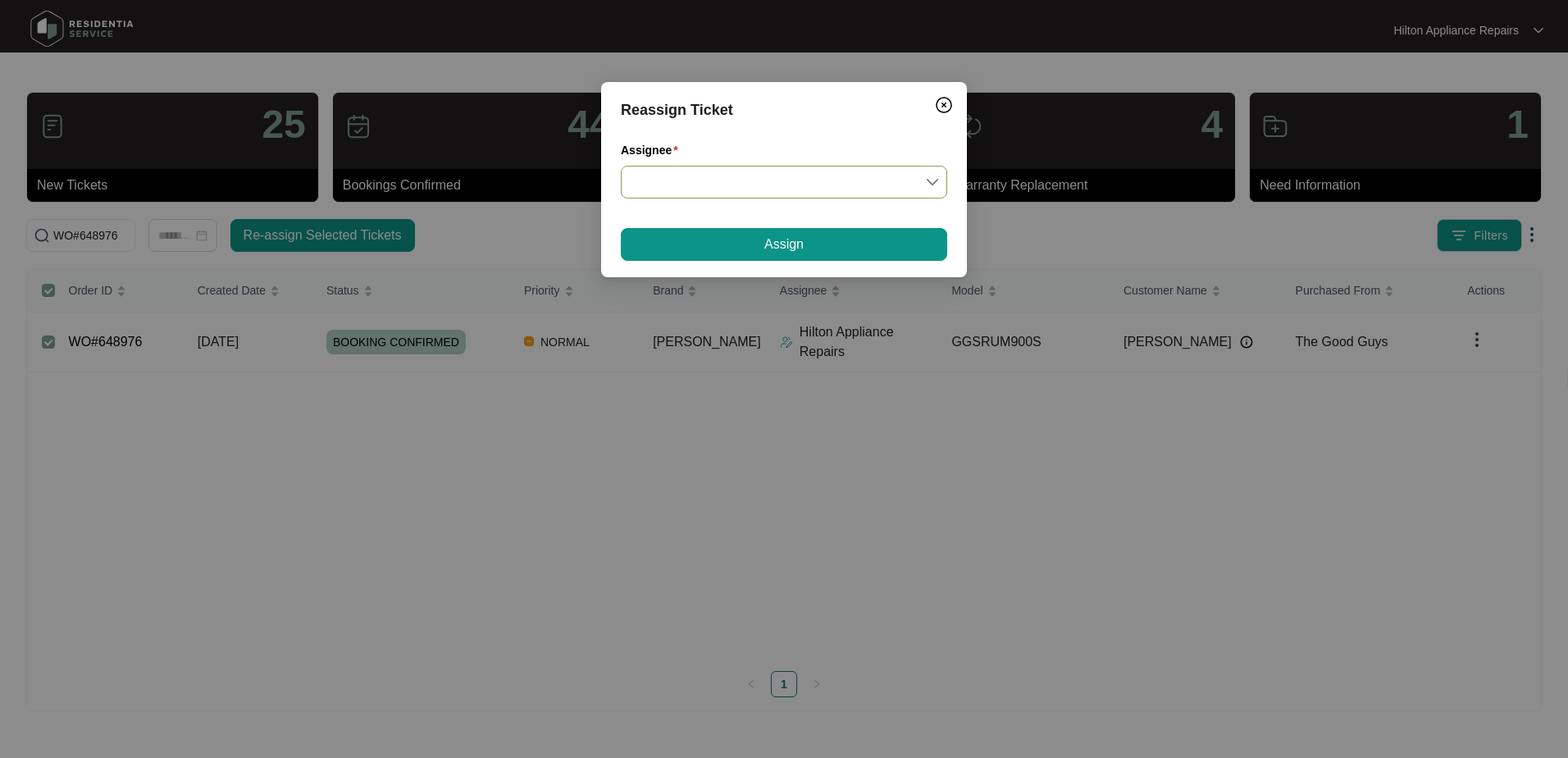
click at [934, 182] on input "Assignee" at bounding box center [783, 182] width 306 height 31
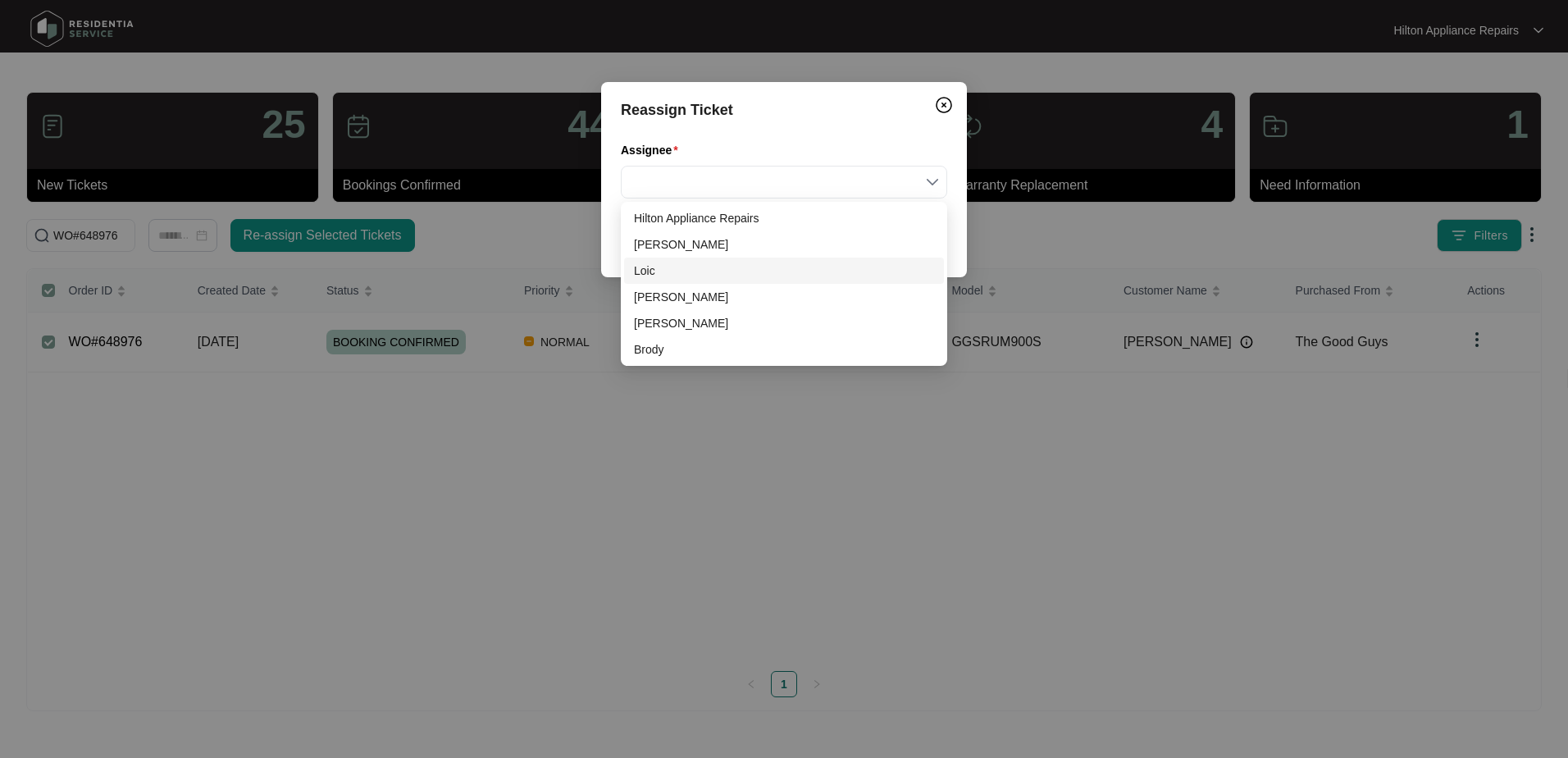
click at [641, 272] on div "Loic" at bounding box center [784, 270] width 300 height 18
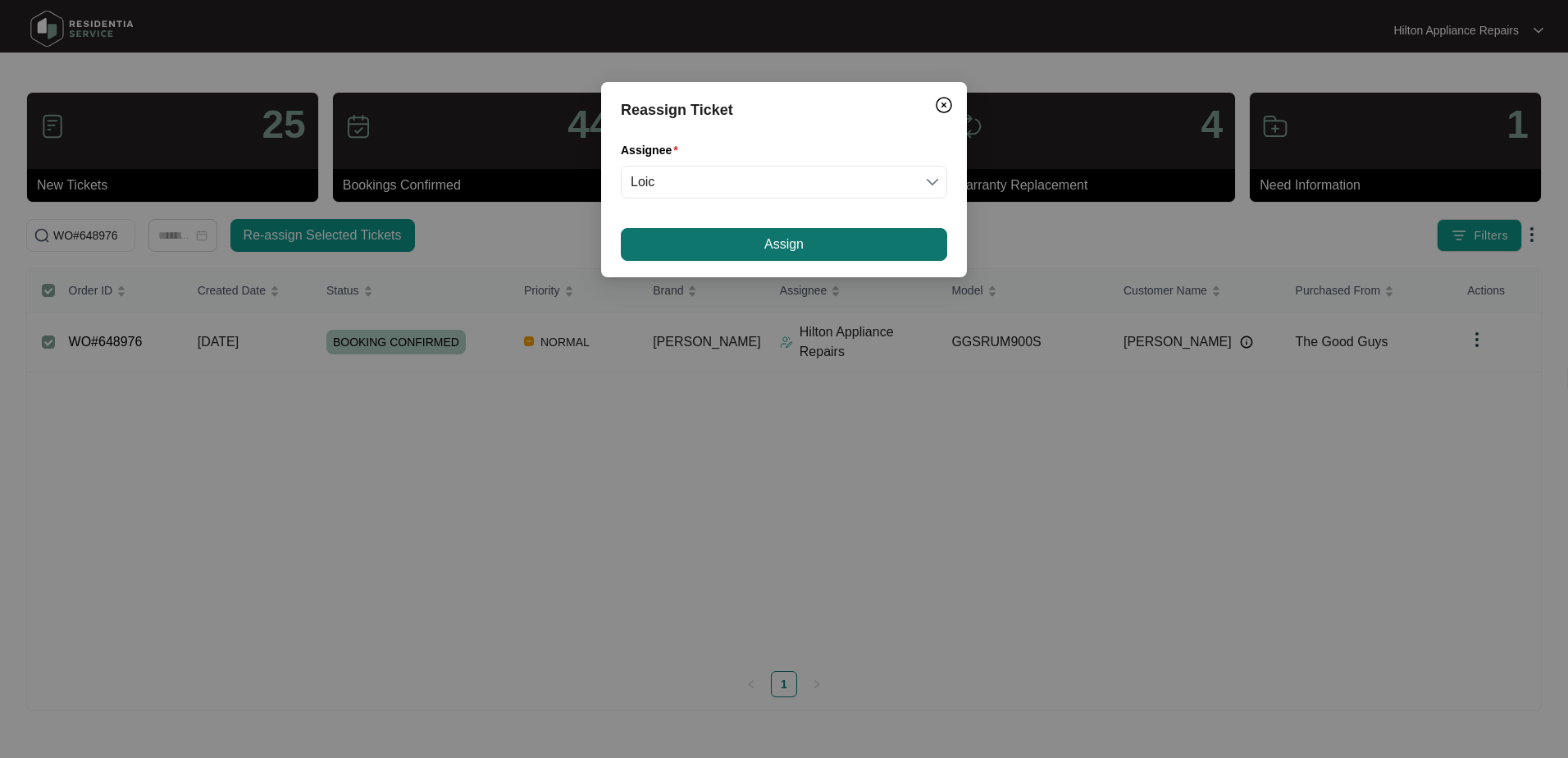
click at [761, 245] on button "Assign" at bounding box center [784, 244] width 327 height 33
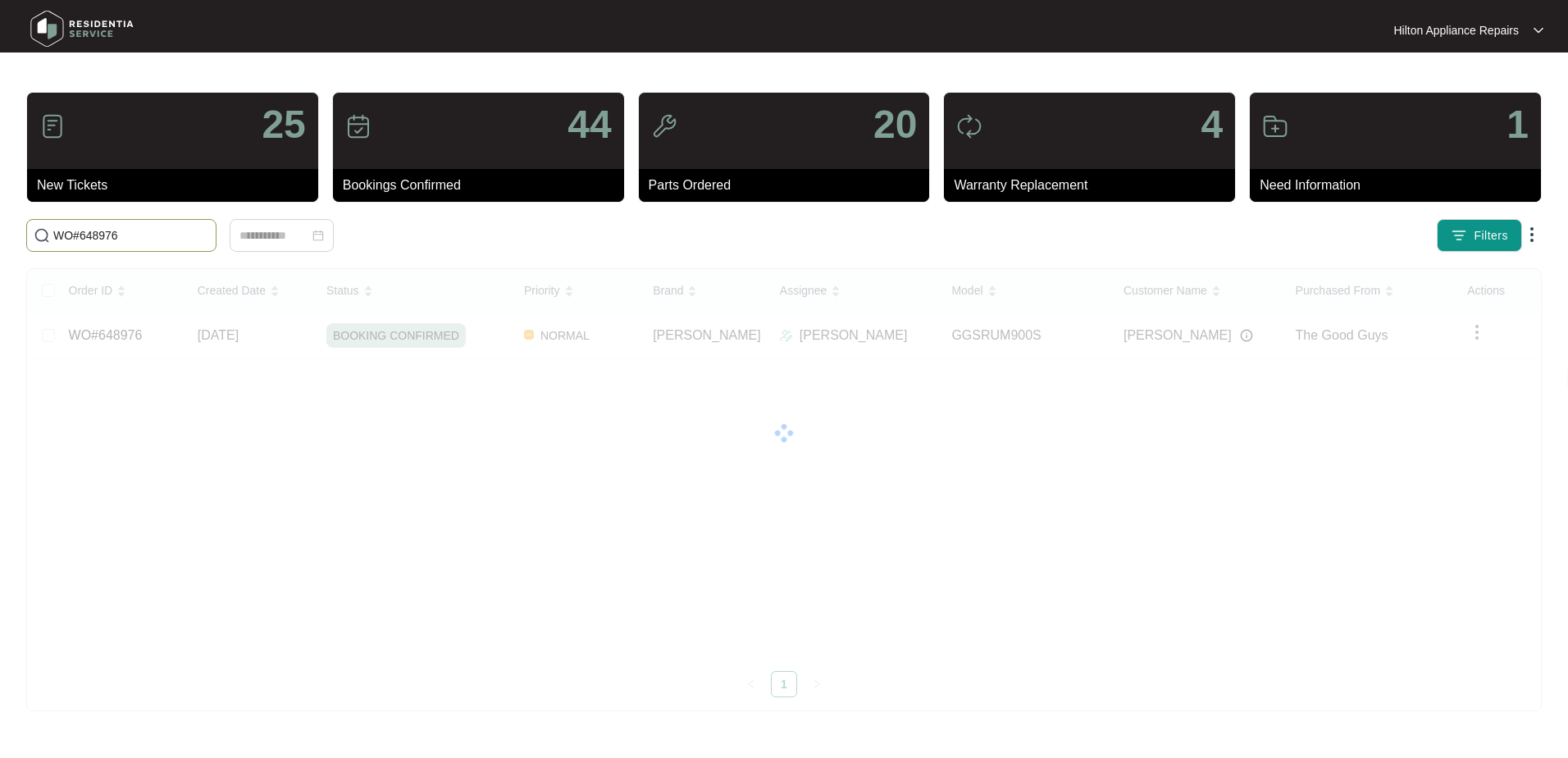
drag, startPoint x: 44, startPoint y: 241, endPoint x: -115, endPoint y: 246, distance: 159.1
click at [0, 246] on html "Hilton Appliance Repairs Hilton App... 25 New Tickets 44 Bookings Confirmed 20 …" at bounding box center [784, 379] width 1568 height 758
paste input "648987"
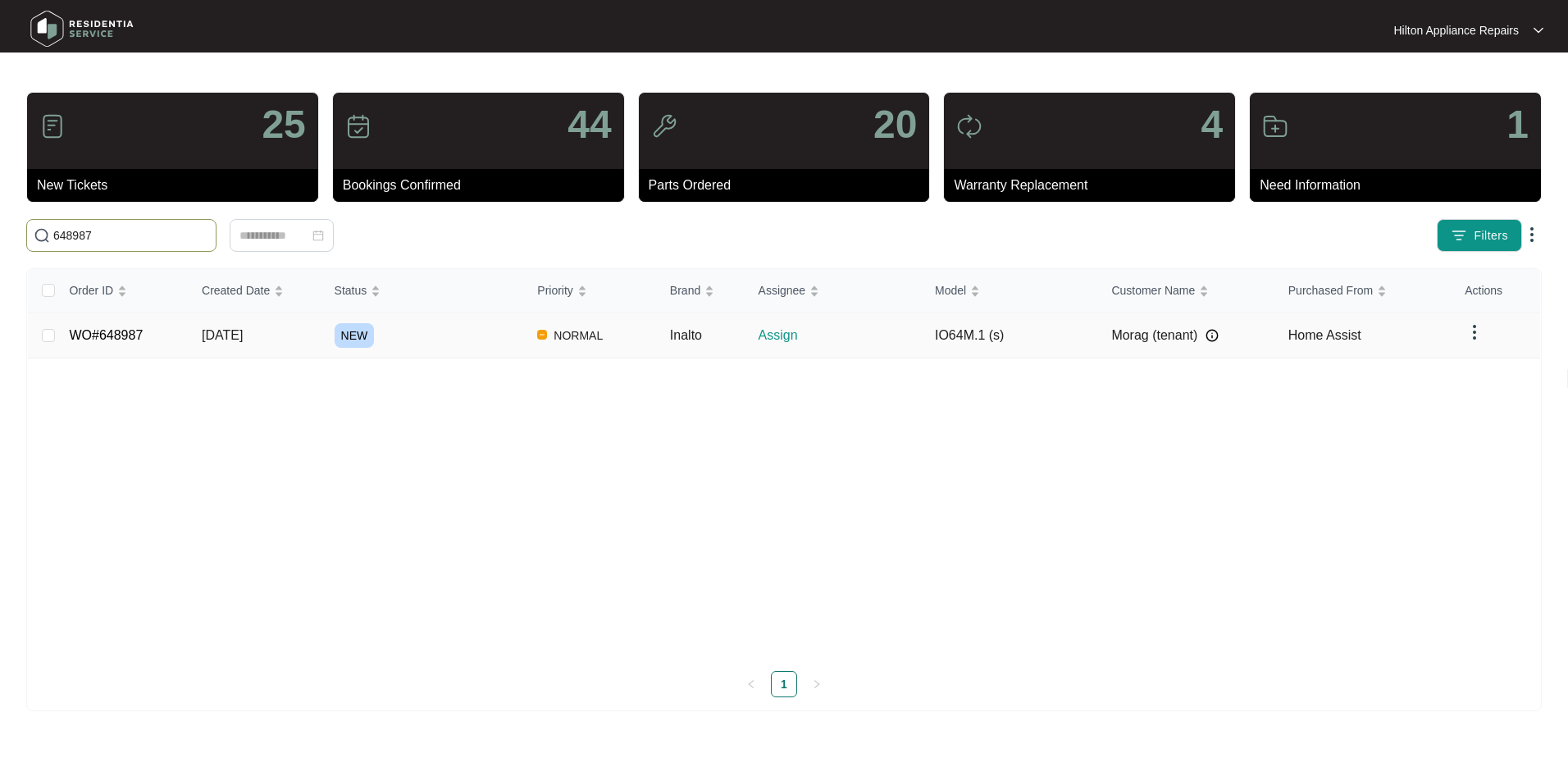
type input "648987"
click at [223, 335] on span "[DATE]" at bounding box center [222, 336] width 41 height 14
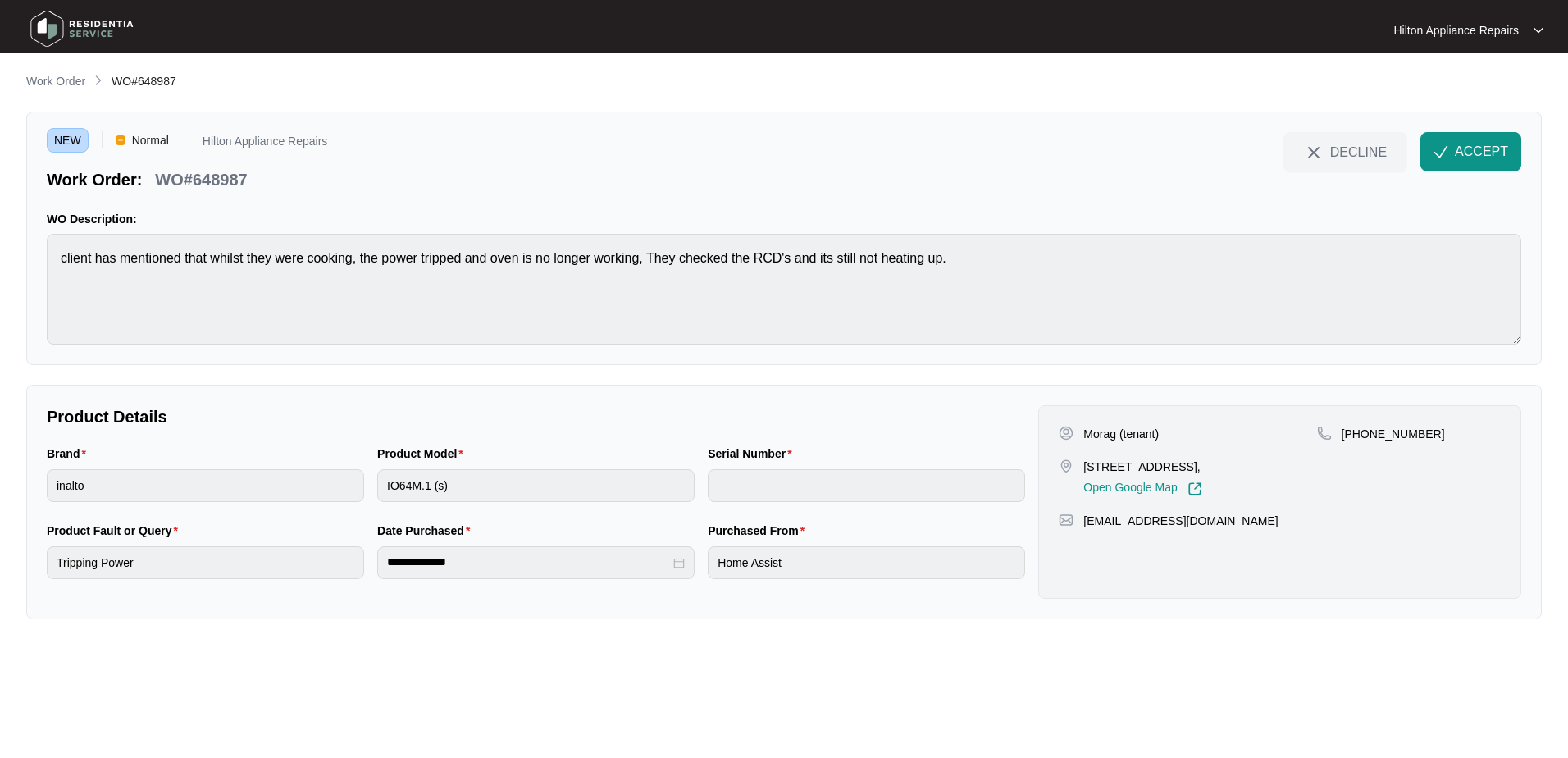
drag, startPoint x: 1274, startPoint y: 466, endPoint x: 1203, endPoint y: 470, distance: 71.1
click at [1202, 470] on p "[STREET_ADDRESS]," at bounding box center [1142, 466] width 118 height 17
copy p "COODANUP"
click at [1455, 148] on span "ACCEPT" at bounding box center [1481, 152] width 53 height 19
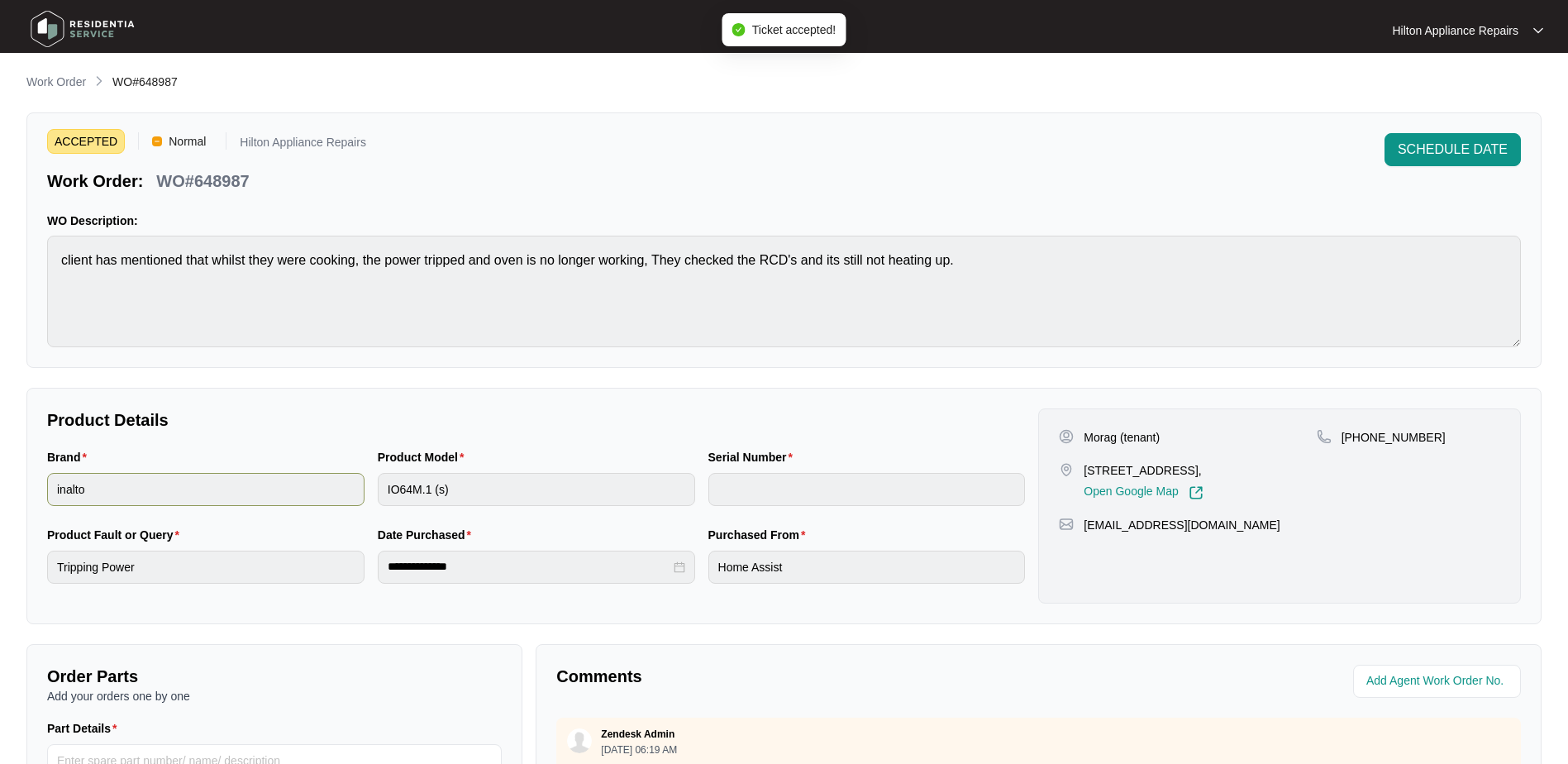
click at [279, 486] on div "Brand inalto Product Model IO64M.1 (s) Serial Number" at bounding box center [537, 487] width 991 height 77
drag, startPoint x: 1203, startPoint y: 468, endPoint x: 1085, endPoint y: 470, distance: 118.0
click at [1085, 470] on p "[STREET_ADDRESS]," at bounding box center [1144, 470] width 119 height 17
copy p "[STREET_ADDRESS]"
drag, startPoint x: 1428, startPoint y: 438, endPoint x: 1360, endPoint y: 438, distance: 68.0
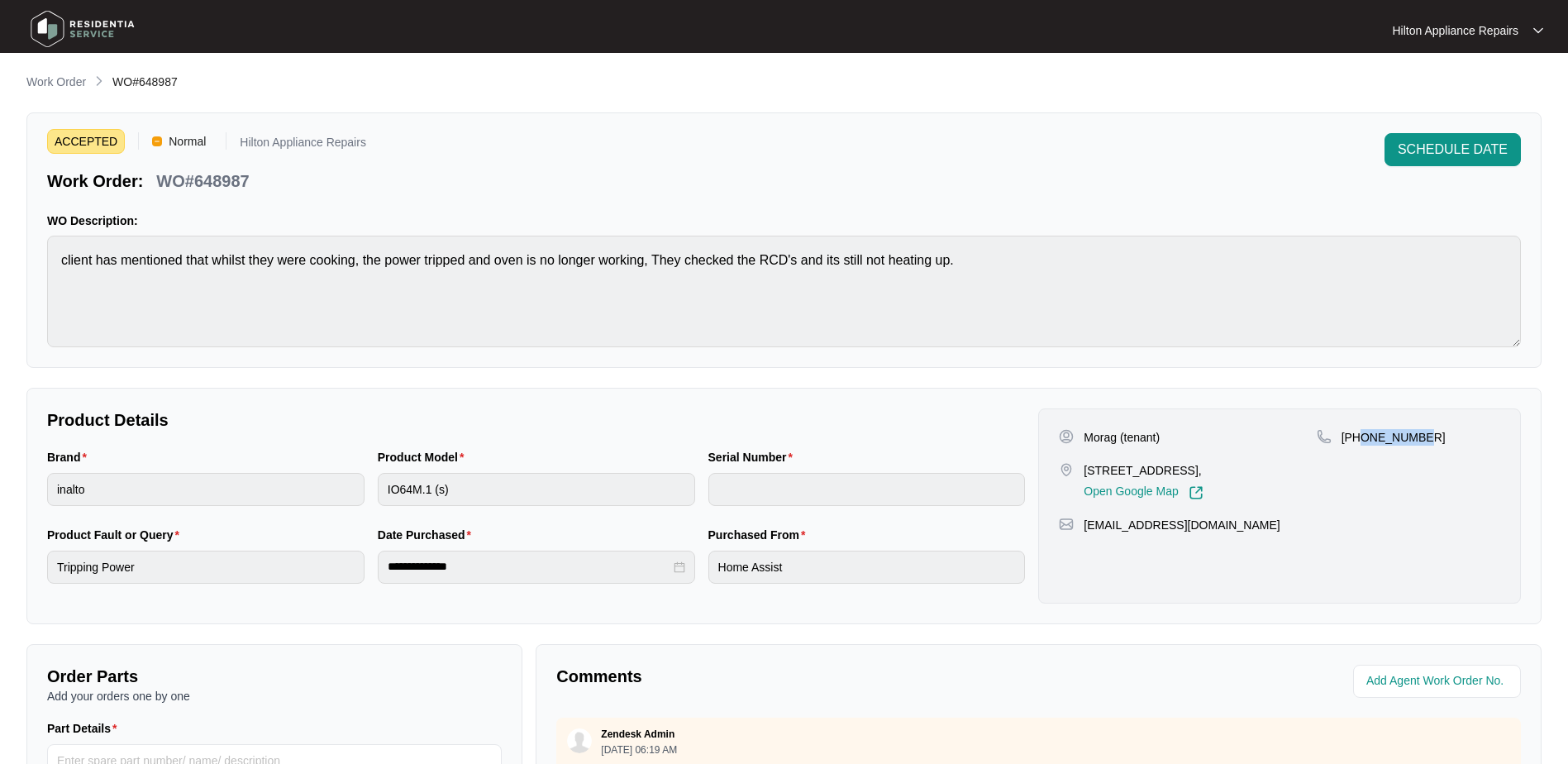
click at [1360, 438] on div "[PHONE_NUMBER]" at bounding box center [1409, 437] width 183 height 17
copy p "400217152"
drag, startPoint x: 1186, startPoint y: 524, endPoint x: 1086, endPoint y: 531, distance: 100.2
click at [1086, 531] on div "[EMAIL_ADDRESS][DOMAIN_NAME]" at bounding box center [1280, 525] width 441 height 17
copy p "[EMAIL_ADDRESS][DOMAIN_NAME]"
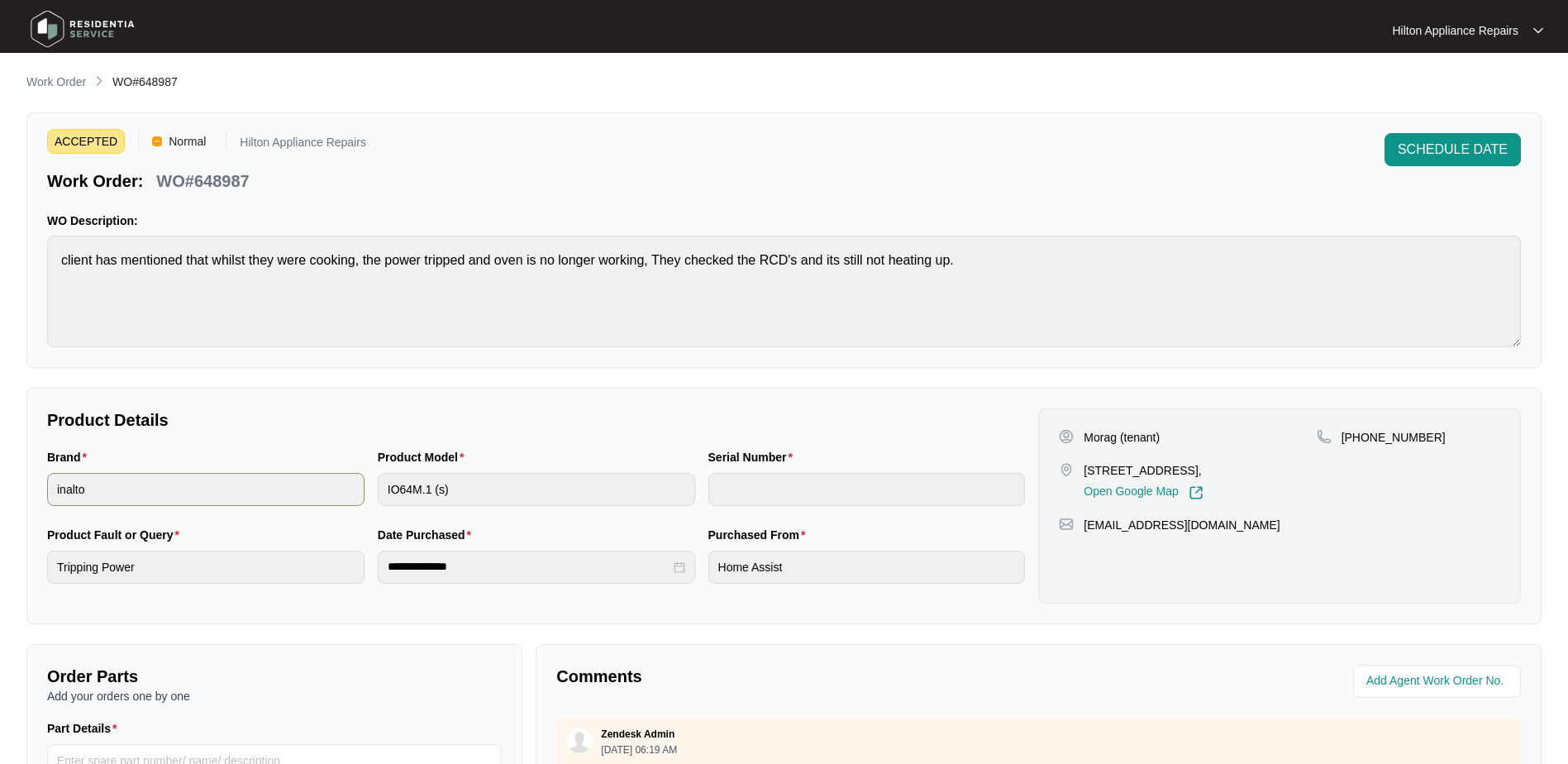
click at [181, 473] on div "Brand inalto Product Model IO64M.1 (s) Serial Number" at bounding box center [537, 487] width 991 height 77
click at [311, 478] on div "Brand inalto Product Model IO64M.1 (s) Serial Number" at bounding box center [537, 487] width 991 height 77
drag, startPoint x: 263, startPoint y: 169, endPoint x: 158, endPoint y: 180, distance: 105.6
click at [158, 180] on div "Work Order: WO#648987" at bounding box center [206, 178] width 319 height 29
copy p "WO#648987"
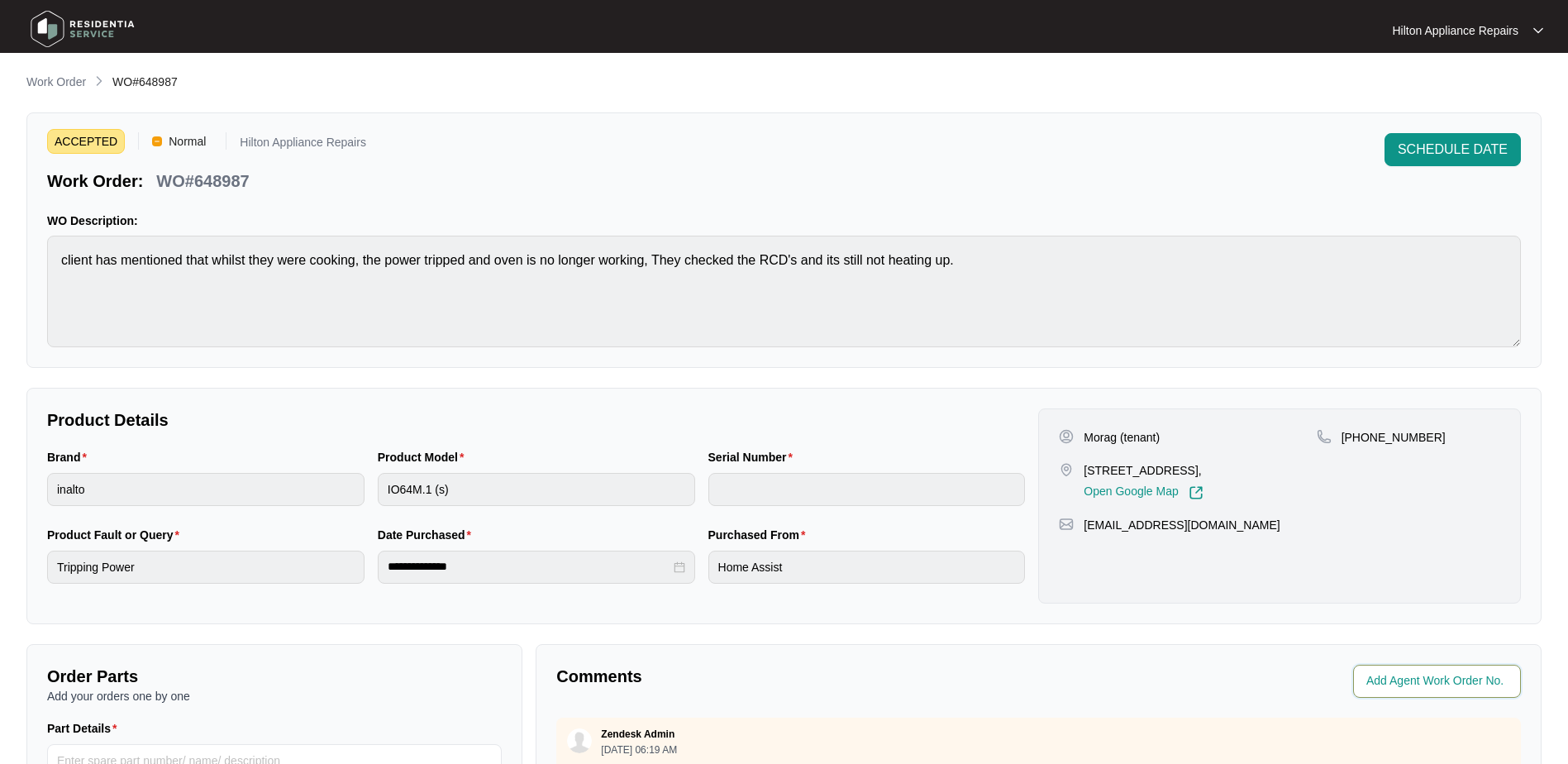
click at [1417, 675] on input "string" at bounding box center [1439, 681] width 145 height 20
type input "42707"
click at [951, 687] on p "Comments" at bounding box center [791, 677] width 471 height 23
